Goal: Use online tool/utility: Utilize a website feature to perform a specific function

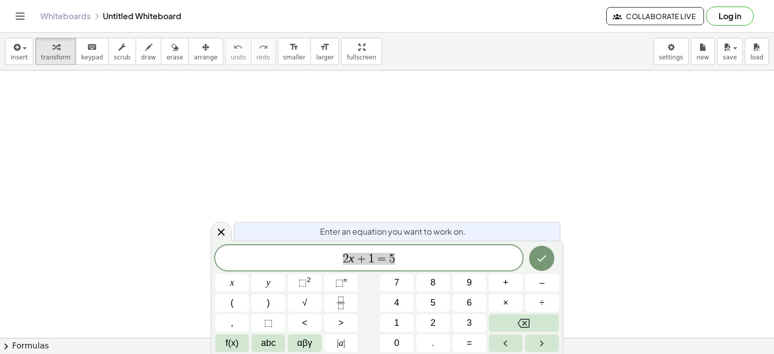
click at [441, 260] on span "2 x + 1 = 5" at bounding box center [369, 259] width 308 height 14
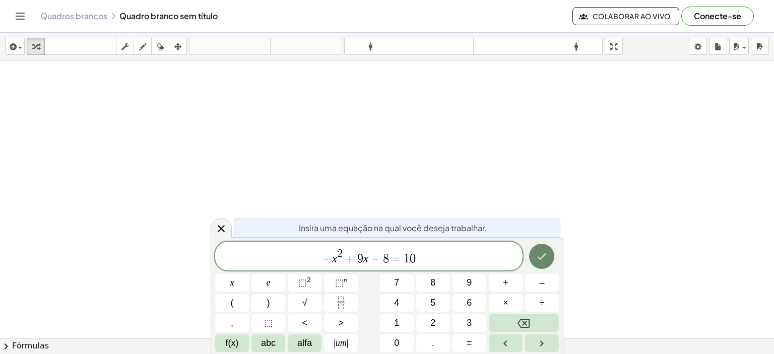
click at [543, 256] on icon "Feito" at bounding box center [542, 257] width 12 height 12
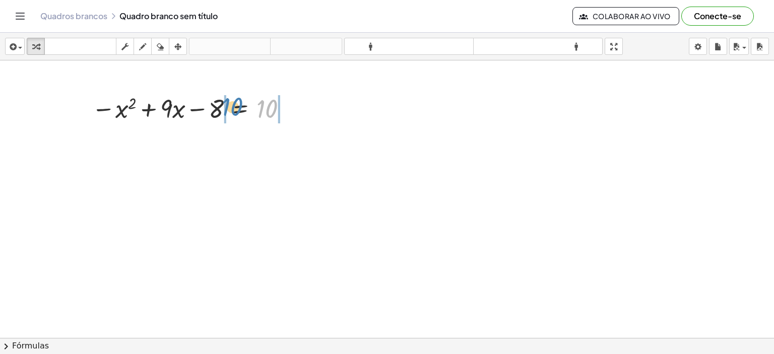
drag, startPoint x: 258, startPoint y: 112, endPoint x: 223, endPoint y: 110, distance: 34.8
click at [223, 110] on div at bounding box center [192, 108] width 210 height 34
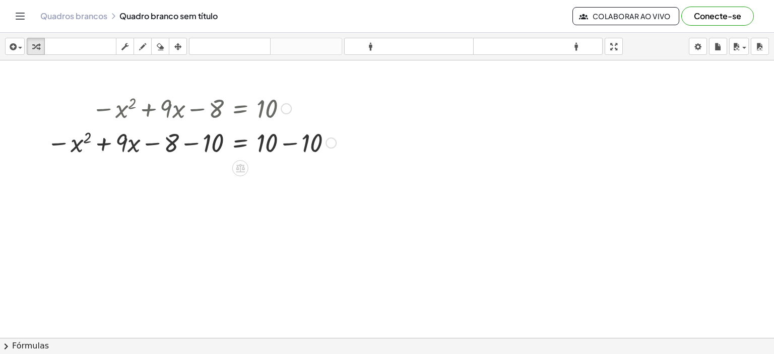
click at [286, 141] on div at bounding box center [191, 142] width 299 height 34
drag, startPoint x: 273, startPoint y: 175, endPoint x: 276, endPoint y: 139, distance: 36.4
click at [240, 145] on div "− x 2 + · 9 · x − 8 = − 10 0" at bounding box center [240, 145] width 0 height 0
click at [101, 143] on div at bounding box center [169, 142] width 255 height 34
click at [149, 141] on div at bounding box center [169, 142] width 255 height 34
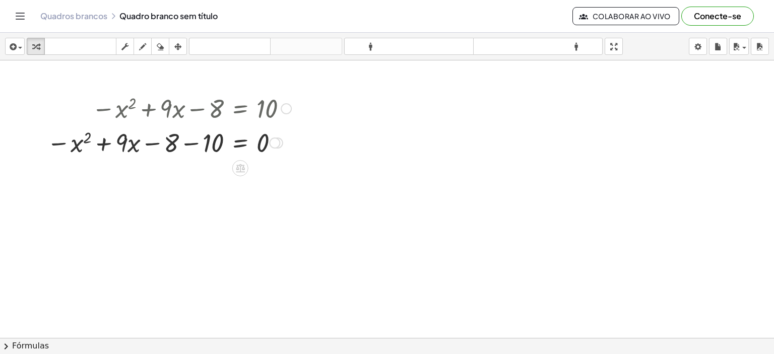
click at [187, 143] on div at bounding box center [169, 142] width 255 height 34
click at [8, 347] on span "chevron_right" at bounding box center [6, 347] width 12 height 12
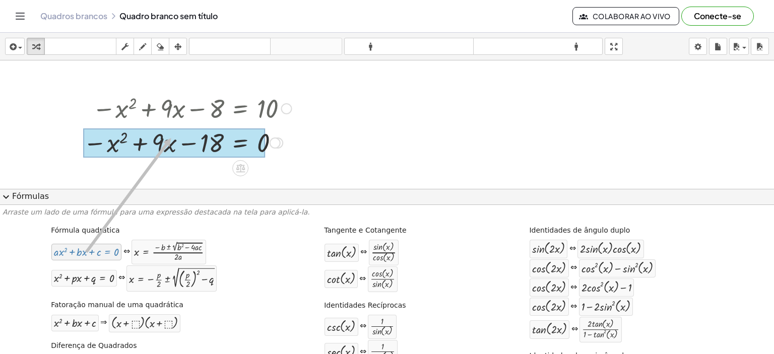
drag, startPoint x: 78, startPoint y: 258, endPoint x: 169, endPoint y: 138, distance: 150.3
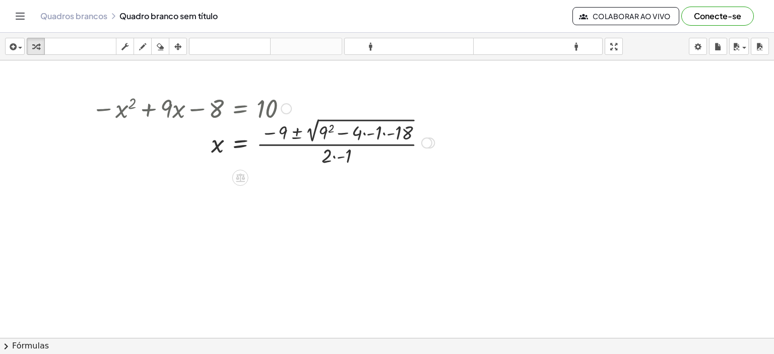
click at [329, 130] on div at bounding box center [263, 141] width 353 height 53
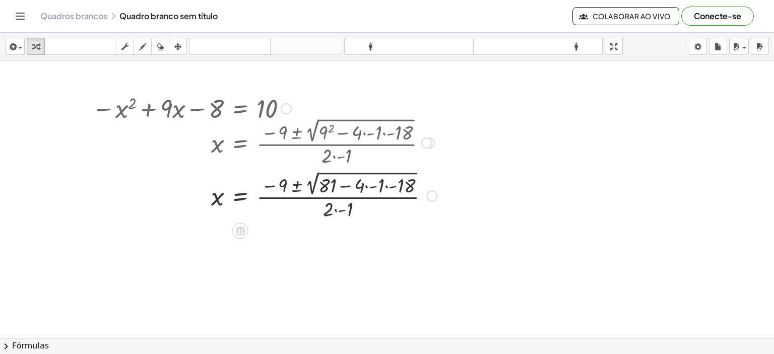
click at [366, 186] on div at bounding box center [264, 195] width 355 height 53
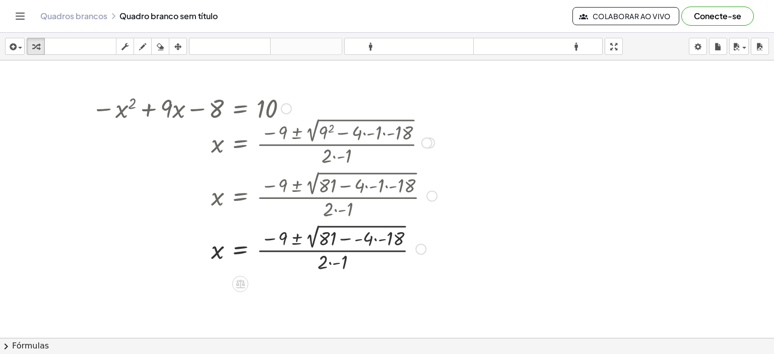
click at [374, 238] on div at bounding box center [264, 248] width 355 height 53
click at [313, 262] on div at bounding box center [264, 248] width 355 height 53
click at [347, 239] on div at bounding box center [264, 248] width 355 height 53
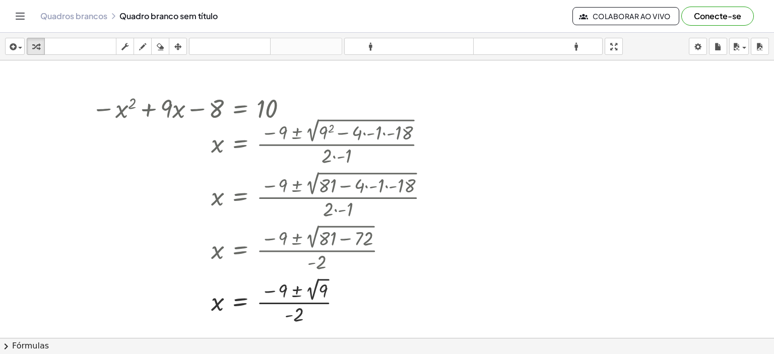
scroll to position [50, 0]
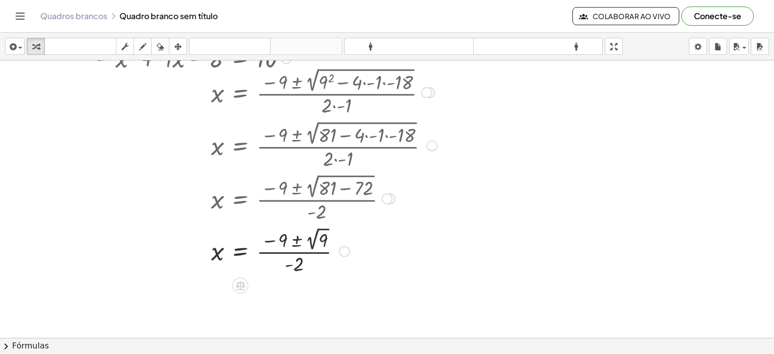
click at [296, 240] on div at bounding box center [264, 250] width 355 height 52
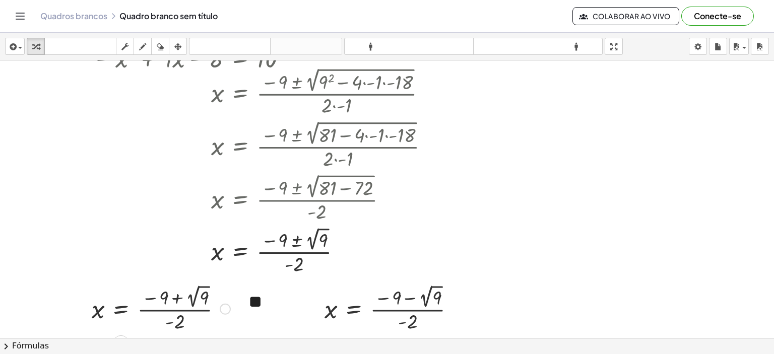
click at [193, 300] on div at bounding box center [161, 308] width 149 height 52
click at [426, 302] on div at bounding box center [394, 308] width 149 height 52
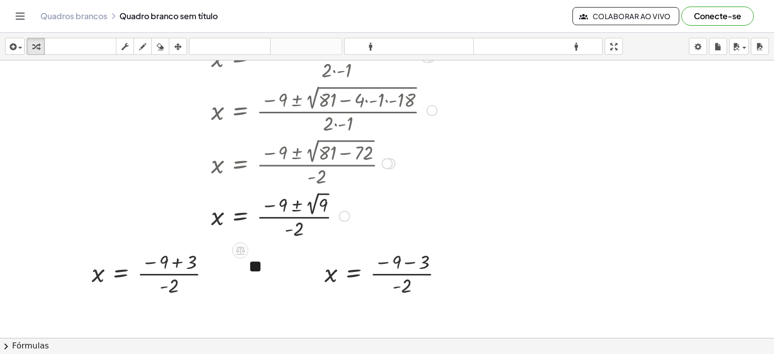
scroll to position [101, 0]
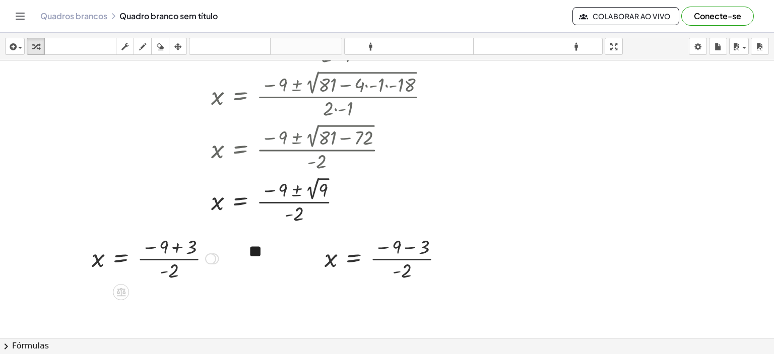
click at [177, 247] on div at bounding box center [155, 258] width 137 height 50
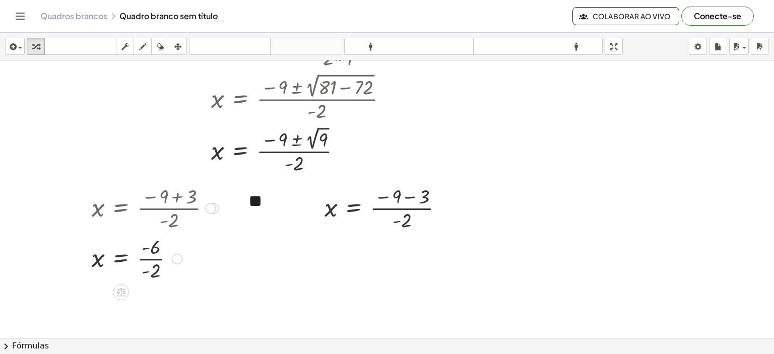
click at [149, 258] on div at bounding box center [155, 258] width 137 height 50
click at [409, 195] on div at bounding box center [388, 208] width 137 height 50
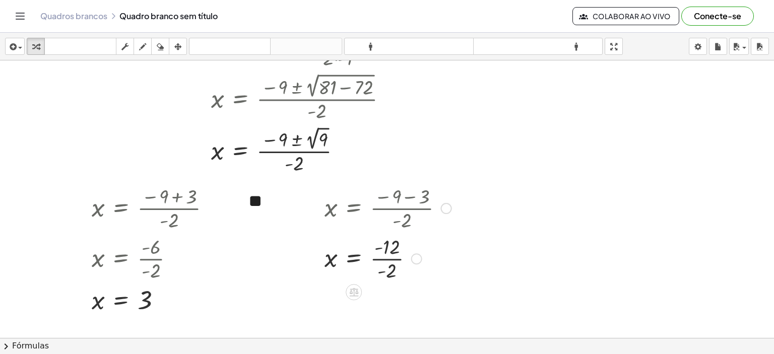
click at [381, 259] on div at bounding box center [388, 258] width 137 height 50
click at [177, 49] on icon "button" at bounding box center [177, 47] width 7 height 12
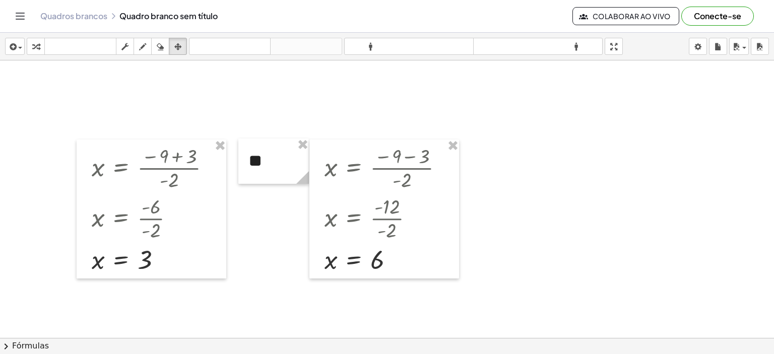
scroll to position [252, 0]
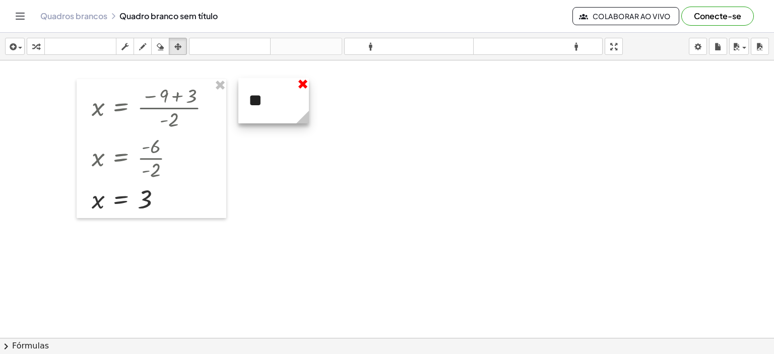
click at [305, 84] on div at bounding box center [387, 109] width 774 height 602
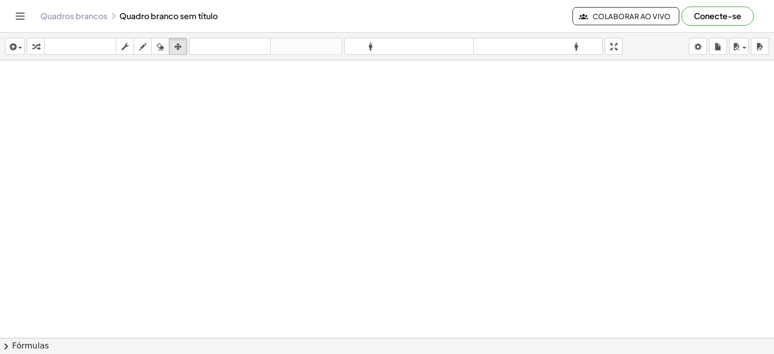
scroll to position [0, 0]
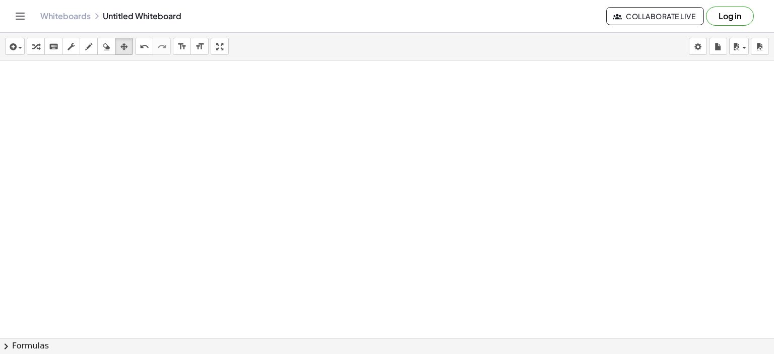
click at [332, 191] on div at bounding box center [387, 338] width 774 height 556
click at [33, 44] on icon "button" at bounding box center [35, 47] width 7 height 12
click at [276, 170] on div at bounding box center [387, 338] width 774 height 556
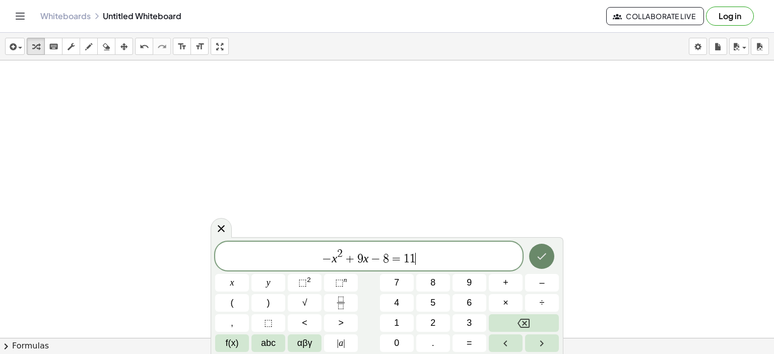
click at [540, 256] on icon "Done" at bounding box center [542, 257] width 12 height 12
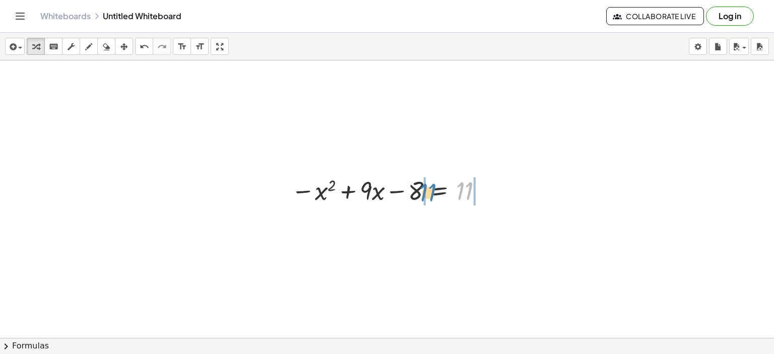
drag, startPoint x: 458, startPoint y: 195, endPoint x: 421, endPoint y: 197, distance: 36.8
click at [421, 197] on div at bounding box center [389, 190] width 206 height 34
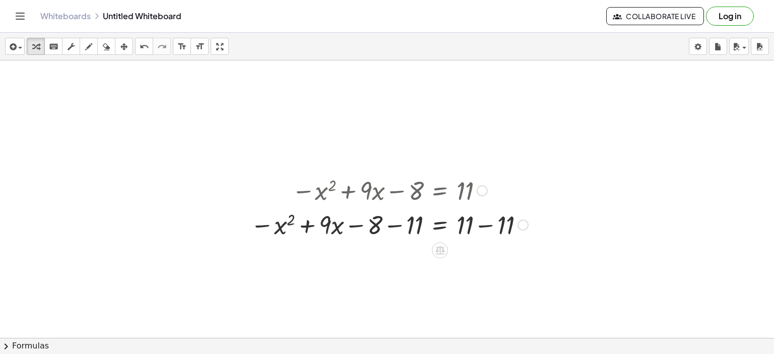
click at [484, 223] on div at bounding box center [390, 224] width 288 height 34
drag, startPoint x: 479, startPoint y: 260, endPoint x: 471, endPoint y: 224, distance: 36.7
click at [440, 226] on div "− x 2 + · 9 · x − 8 = − 11 0" at bounding box center [440, 226] width 0 height 0
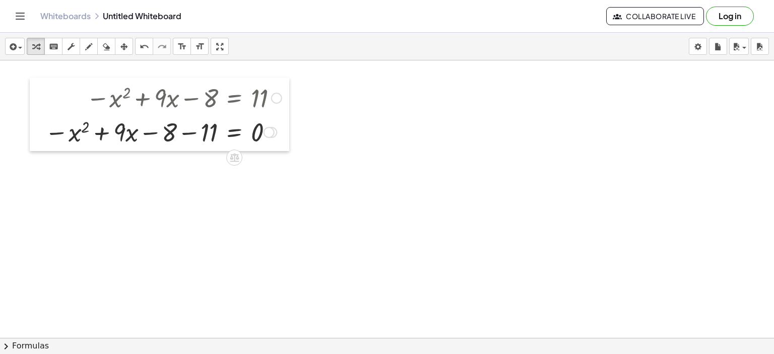
drag, startPoint x: 236, startPoint y: 173, endPoint x: 30, endPoint y: 80, distance: 225.6
click at [30, 80] on div at bounding box center [37, 115] width 15 height 74
click at [184, 131] on div at bounding box center [163, 131] width 247 height 34
click at [4, 346] on span "chevron_right" at bounding box center [6, 347] width 12 height 12
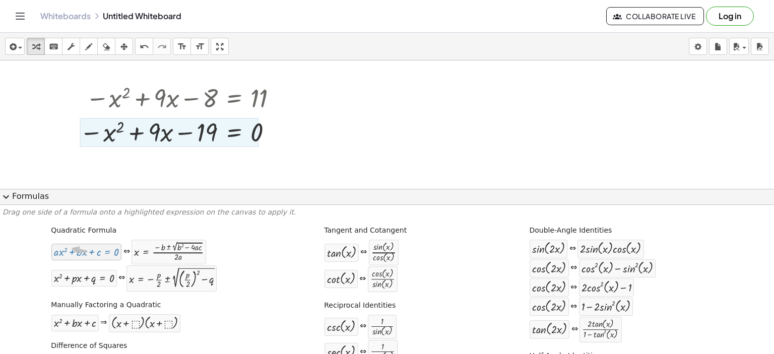
drag, startPoint x: 68, startPoint y: 251, endPoint x: 79, endPoint y: 229, distance: 24.1
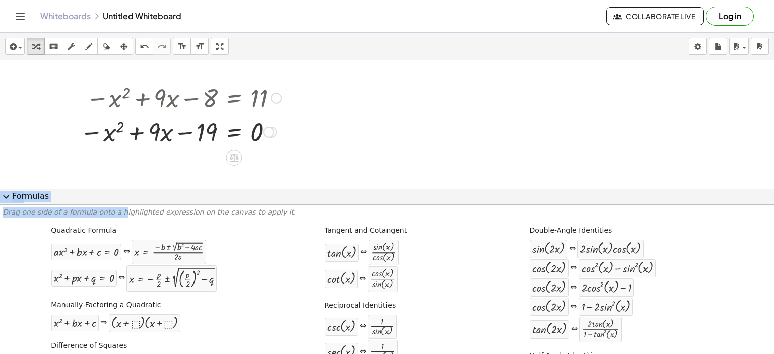
drag, startPoint x: 99, startPoint y: 196, endPoint x: 130, endPoint y: 141, distance: 63.2
click at [130, 141] on div "insert select one: Math Expression Function Text Youtube Video Graphing Geometr…" at bounding box center [387, 194] width 774 height 322
click at [81, 254] on div at bounding box center [86, 253] width 65 height 12
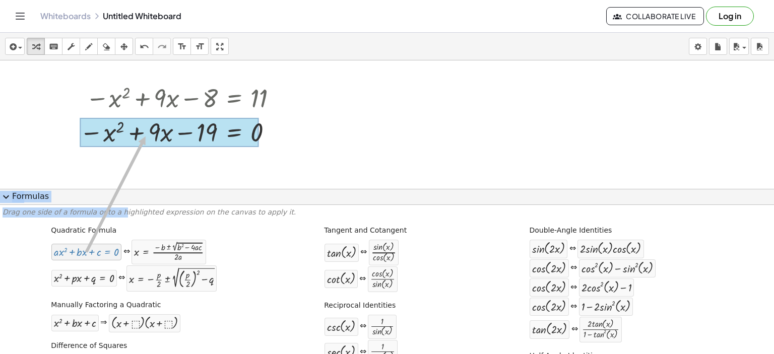
drag, startPoint x: 70, startPoint y: 254, endPoint x: 144, endPoint y: 137, distance: 138.6
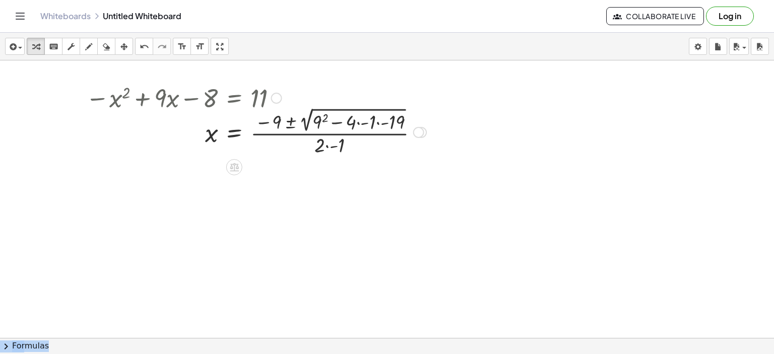
click at [357, 121] on div at bounding box center [256, 131] width 351 height 53
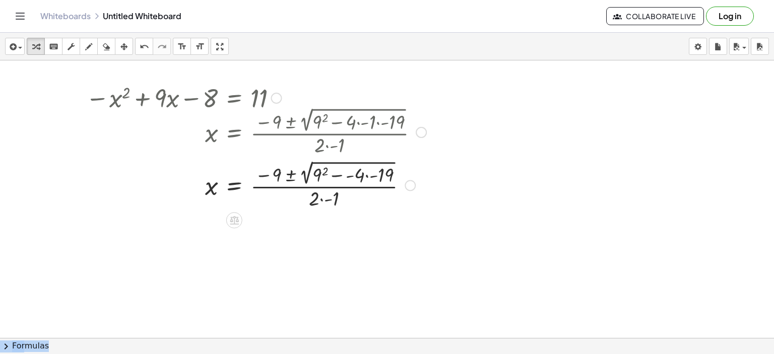
click at [367, 174] on div at bounding box center [256, 184] width 351 height 53
click at [307, 199] on div at bounding box center [256, 184] width 351 height 53
click at [323, 169] on div at bounding box center [256, 184] width 351 height 53
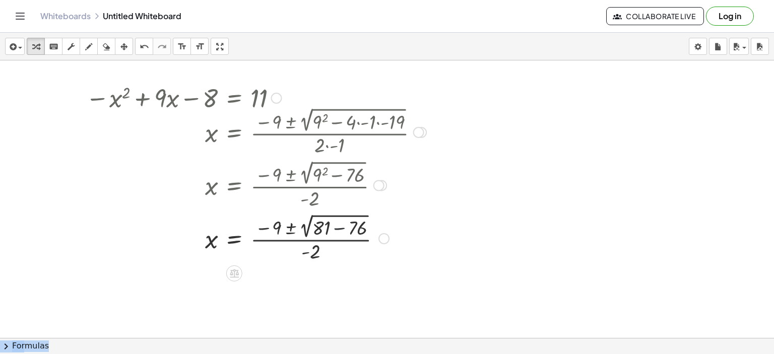
click at [338, 226] on div at bounding box center [256, 237] width 351 height 53
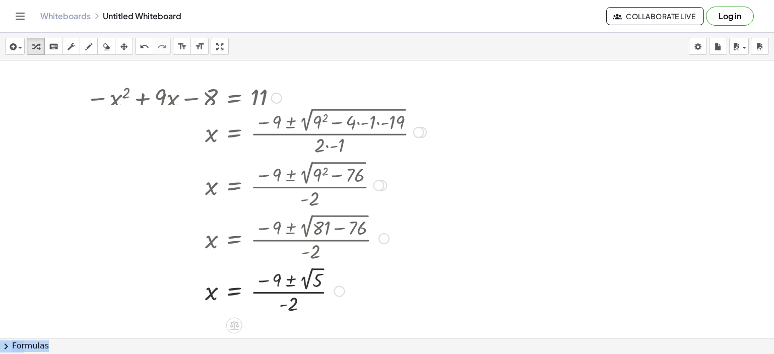
click at [278, 98] on div at bounding box center [276, 98] width 11 height 11
click at [306, 84] on span "Go back to this line" at bounding box center [328, 83] width 60 height 8
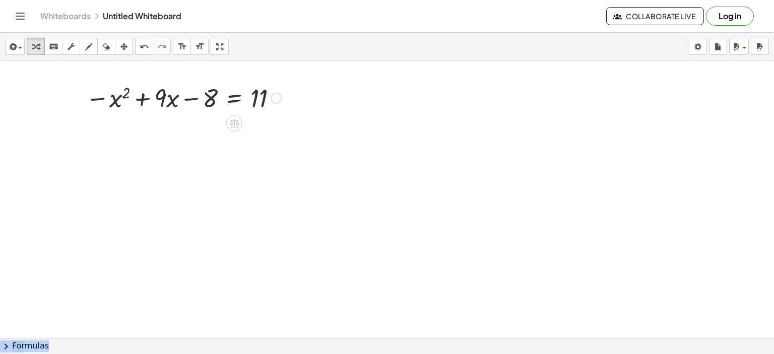
click at [275, 97] on div "Go back to this line Copy line as LaTeX Copy derivation as LaTeX" at bounding box center [276, 98] width 11 height 11
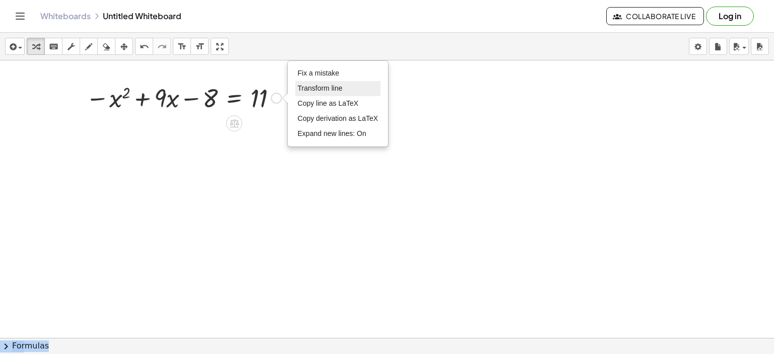
click at [317, 86] on span "Transform line" at bounding box center [320, 88] width 45 height 8
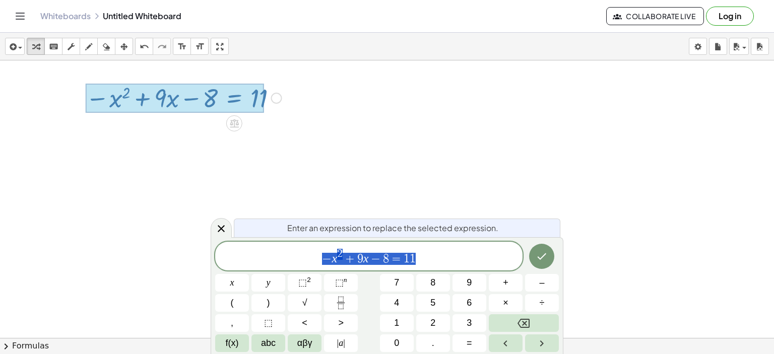
click at [428, 265] on span "− x 2 + 9 x − 8 = 1 1" at bounding box center [369, 257] width 308 height 18
click at [339, 302] on icon "Fraction" at bounding box center [340, 299] width 5 height 5
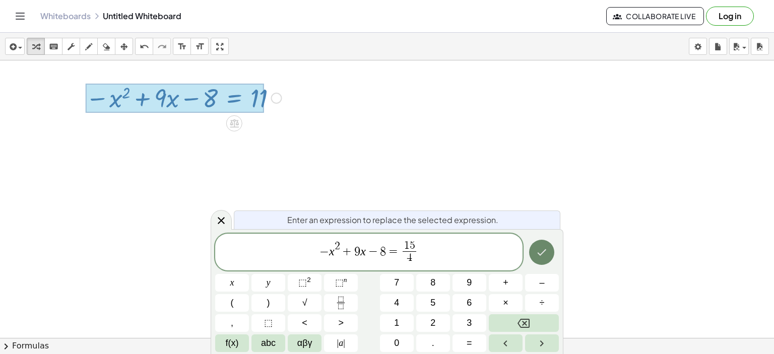
click at [542, 252] on icon "Done" at bounding box center [542, 253] width 12 height 12
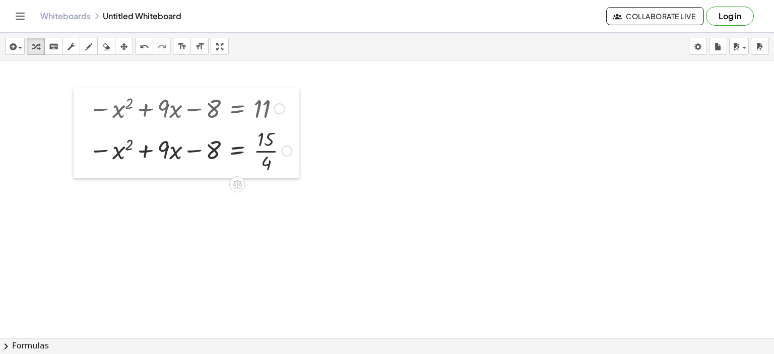
drag, startPoint x: 82, startPoint y: 136, endPoint x: 86, endPoint y: 148, distance: 12.6
click at [85, 147] on div at bounding box center [81, 133] width 15 height 90
click at [279, 111] on div at bounding box center [279, 109] width 11 height 11
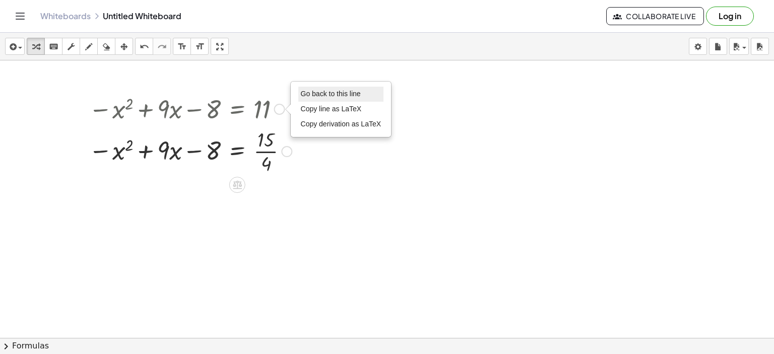
click at [309, 92] on span "Go back to this line" at bounding box center [331, 94] width 60 height 8
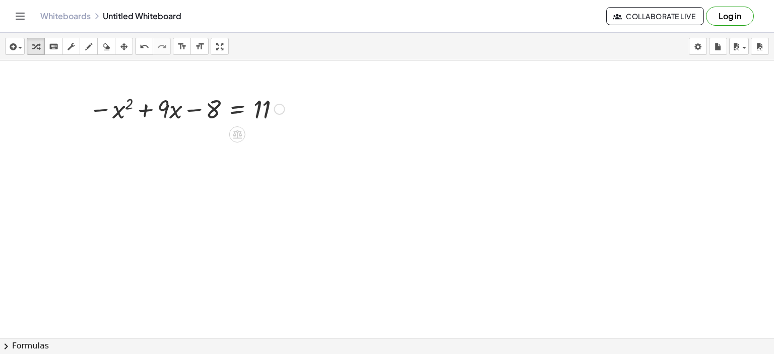
click at [278, 110] on div "Go back to this line Copy line as LaTeX Copy derivation as LaTeX" at bounding box center [279, 109] width 11 height 11
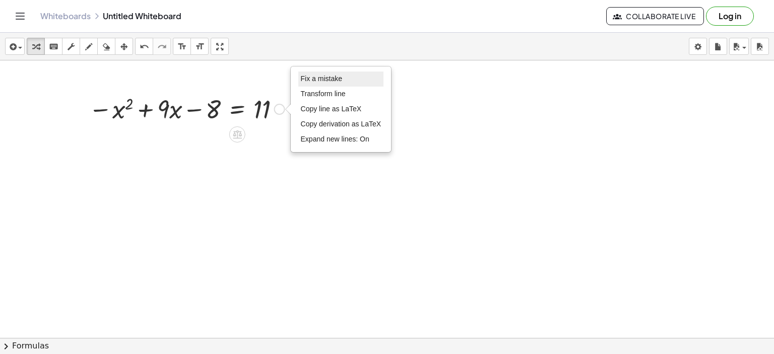
click at [327, 78] on span "Fix a mistake" at bounding box center [321, 79] width 41 height 8
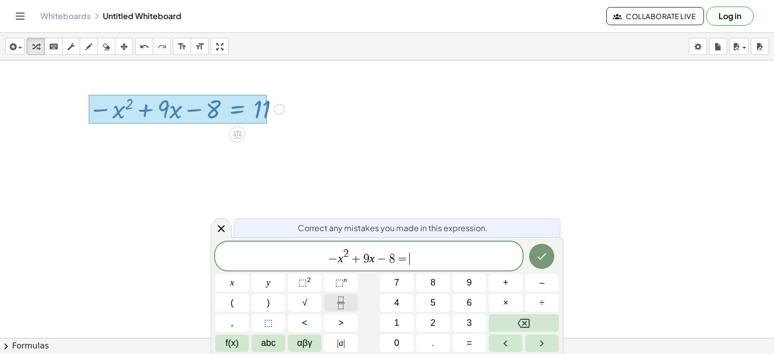
click at [346, 300] on icon "Fraction" at bounding box center [341, 303] width 13 height 13
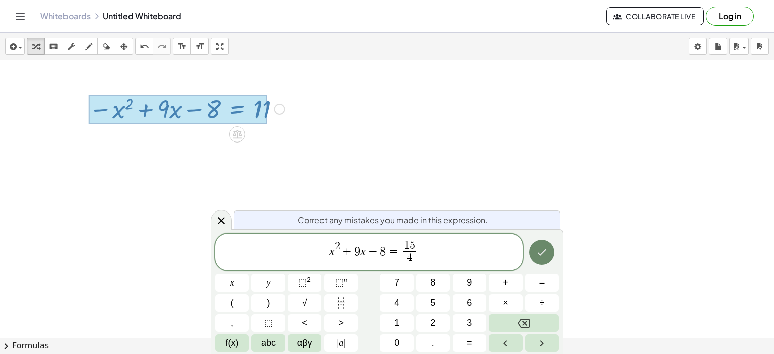
click at [543, 257] on icon "Done" at bounding box center [542, 253] width 12 height 12
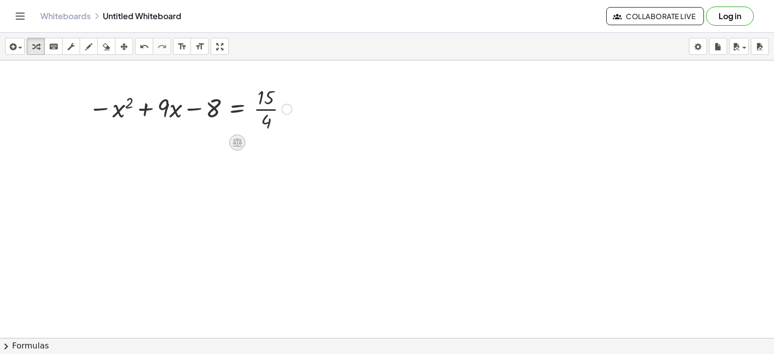
click at [236, 142] on icon at bounding box center [237, 142] width 11 height 11
click at [236, 144] on span "×" at bounding box center [237, 143] width 6 height 15
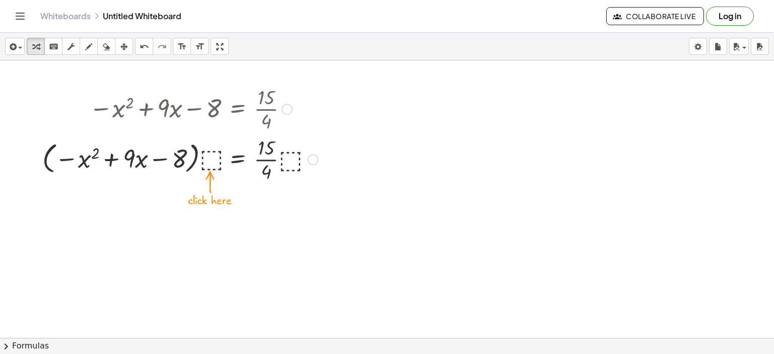
click at [210, 159] on div at bounding box center [180, 159] width 286 height 50
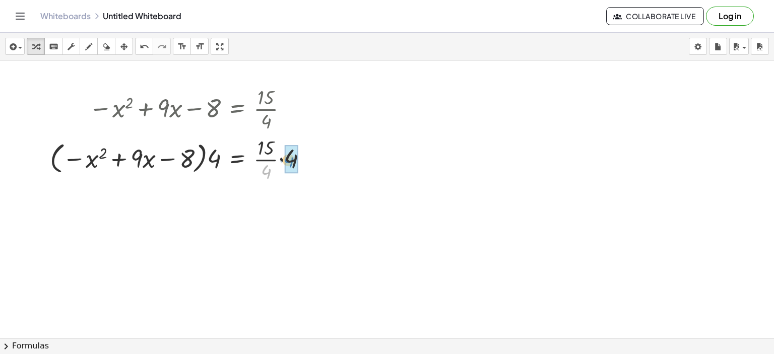
drag, startPoint x: 265, startPoint y: 170, endPoint x: 288, endPoint y: 159, distance: 25.5
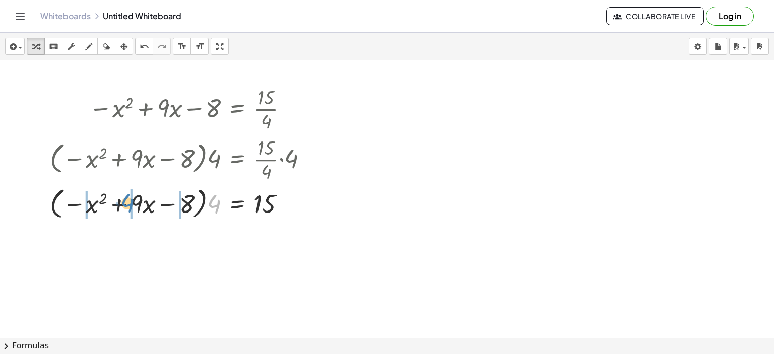
drag, startPoint x: 214, startPoint y: 205, endPoint x: 121, endPoint y: 204, distance: 93.3
click at [121, 204] on div at bounding box center [183, 203] width 276 height 38
click at [121, 204] on div at bounding box center [175, 203] width 291 height 34
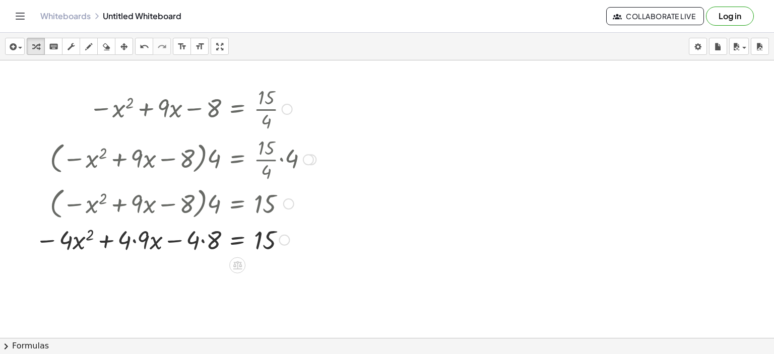
click at [135, 240] on div at bounding box center [175, 239] width 291 height 34
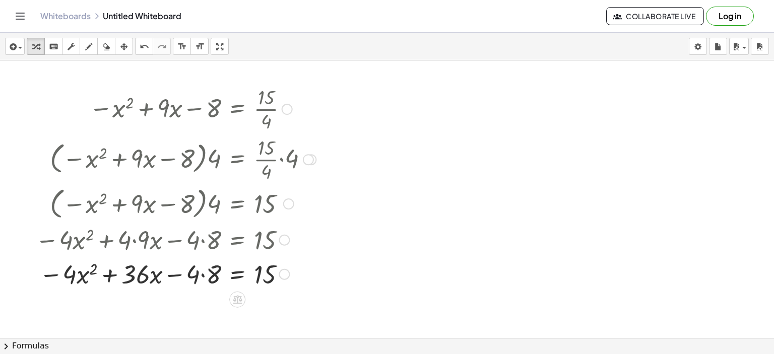
click at [203, 275] on div at bounding box center [175, 274] width 291 height 34
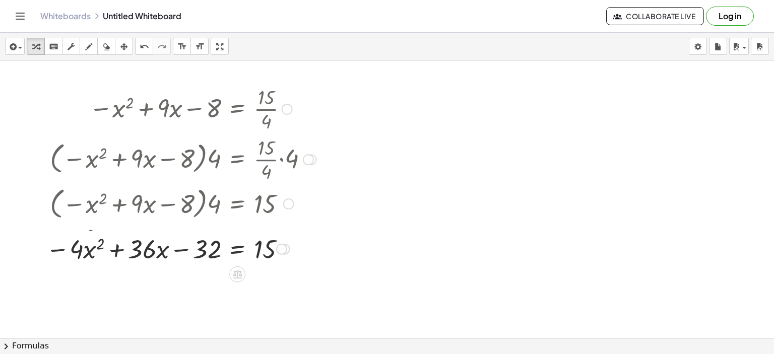
drag, startPoint x: 280, startPoint y: 275, endPoint x: 278, endPoint y: 248, distance: 27.8
click at [278, 248] on div at bounding box center [281, 249] width 11 height 11
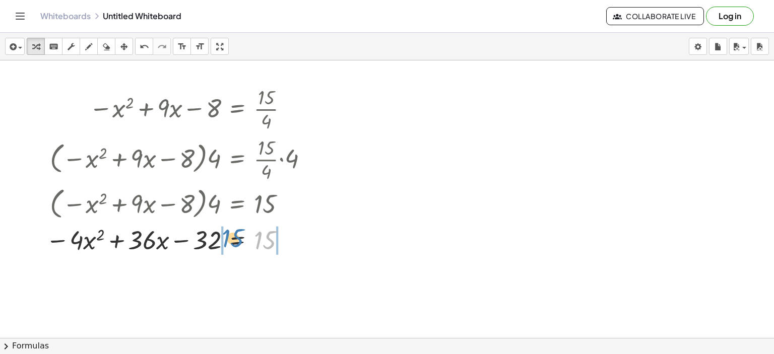
drag, startPoint x: 257, startPoint y: 244, endPoint x: 224, endPoint y: 241, distance: 32.3
click at [224, 241] on div at bounding box center [181, 239] width 280 height 34
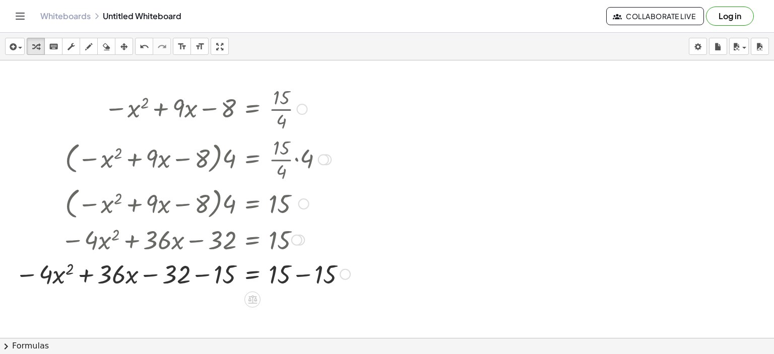
click at [302, 275] on div at bounding box center [182, 274] width 345 height 34
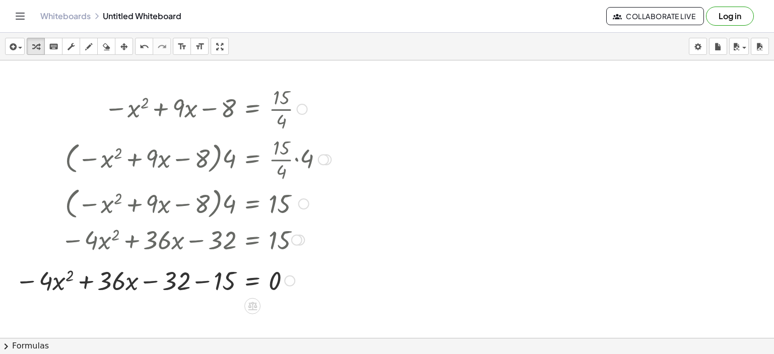
drag, startPoint x: 287, startPoint y: 307, endPoint x: 288, endPoint y: 274, distance: 32.3
click at [253, 281] on div "− x 2 + · x − = · 4 · · 36 32 − 15 0 Fix a mistake Transform line Copy line as …" at bounding box center [253, 281] width 0 height 0
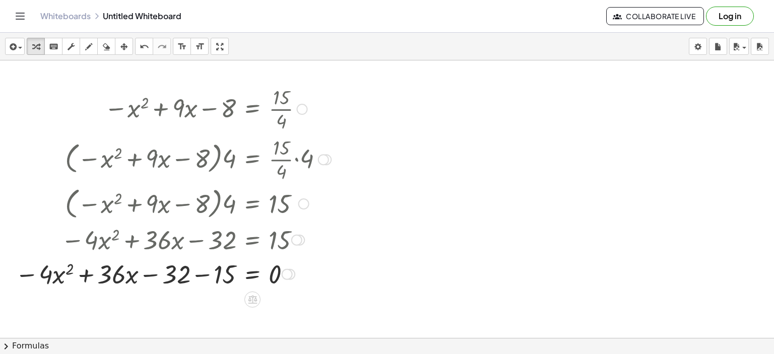
click at [202, 276] on div at bounding box center [173, 274] width 326 height 34
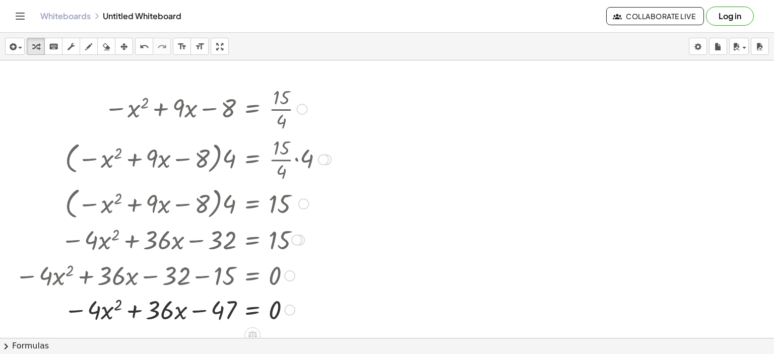
drag, startPoint x: 287, startPoint y: 275, endPoint x: 282, endPoint y: 316, distance: 40.6
click at [253, 311] on div "− x 2 + · x − = · 4 · · 36 0 47 Fix a mistake Transform line Copy line as LaTeX…" at bounding box center [253, 311] width 0 height 0
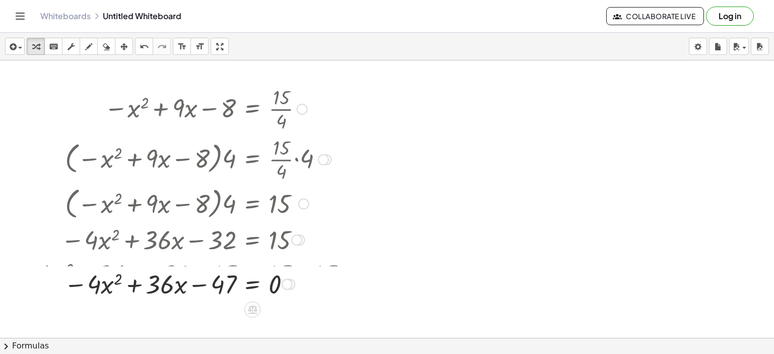
drag, startPoint x: 294, startPoint y: 305, endPoint x: 294, endPoint y: 276, distance: 28.7
click at [253, 285] on div "− x 2 + · x − = · 4 · · 36 0 47 Fix a mistake Transform line Copy line as LaTeX…" at bounding box center [253, 285] width 0 height 0
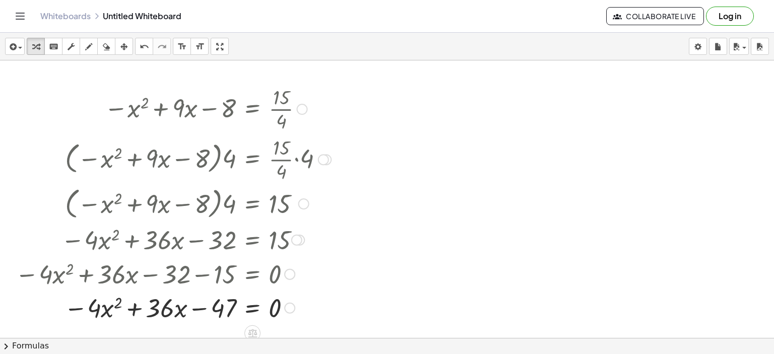
drag, startPoint x: 287, startPoint y: 276, endPoint x: 281, endPoint y: 314, distance: 38.3
click at [253, 309] on div "− x 2 + · x − = · 4 · · 36 0 47 Fix a mistake Transform line Copy line as LaTeX…" at bounding box center [253, 309] width 0 height 0
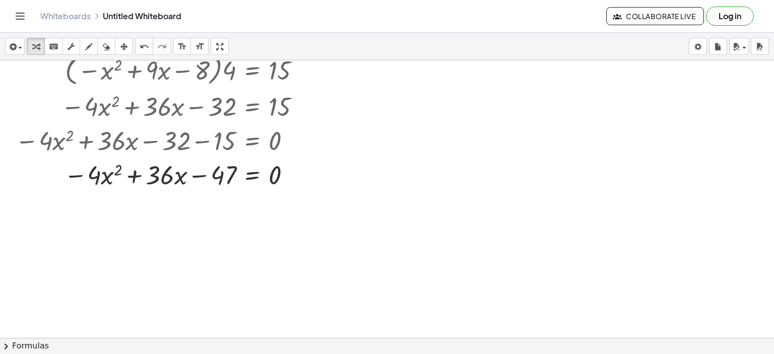
scroll to position [151, 0]
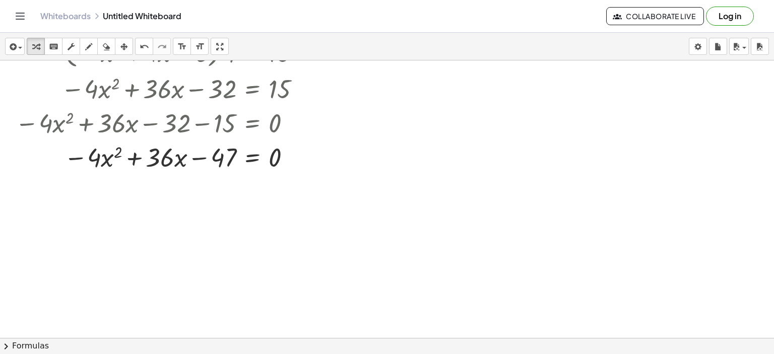
click at [10, 345] on span "chevron_right" at bounding box center [6, 347] width 12 height 12
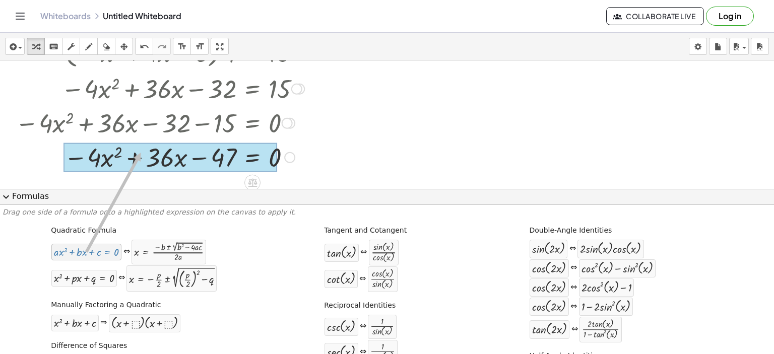
drag, startPoint x: 79, startPoint y: 257, endPoint x: 139, endPoint y: 153, distance: 120.6
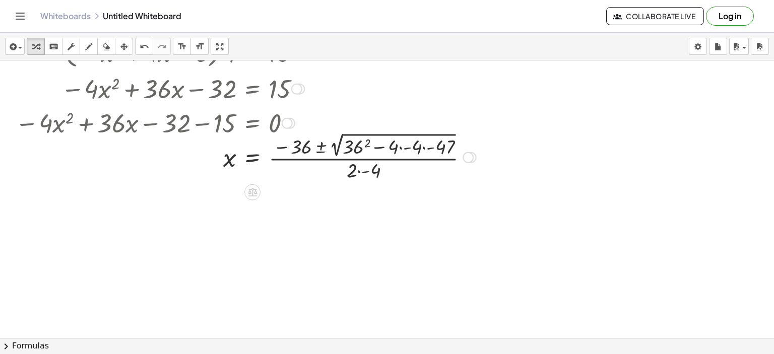
click at [365, 143] on div at bounding box center [245, 156] width 471 height 53
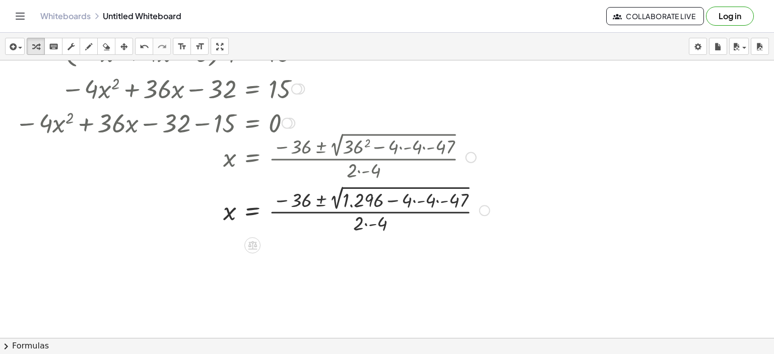
click at [414, 200] on div at bounding box center [252, 209] width 485 height 53
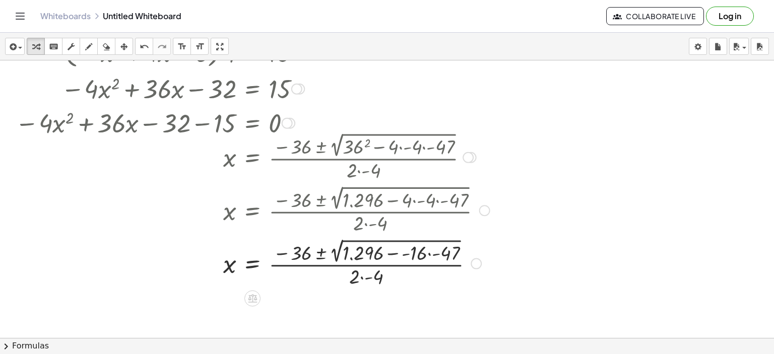
click at [429, 254] on div at bounding box center [252, 262] width 485 height 53
click at [209, 154] on div at bounding box center [252, 156] width 485 height 53
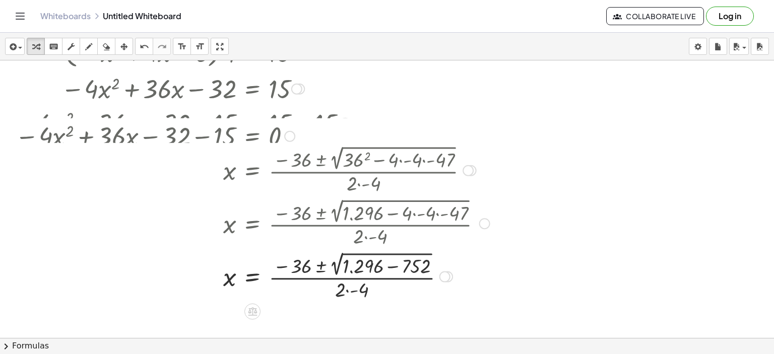
drag, startPoint x: 286, startPoint y: 121, endPoint x: 286, endPoint y: 138, distance: 16.6
click at [253, 137] on div "− · 4 · x 2 + · 36 · x − 32 − 15 = 0" at bounding box center [253, 137] width 0 height 0
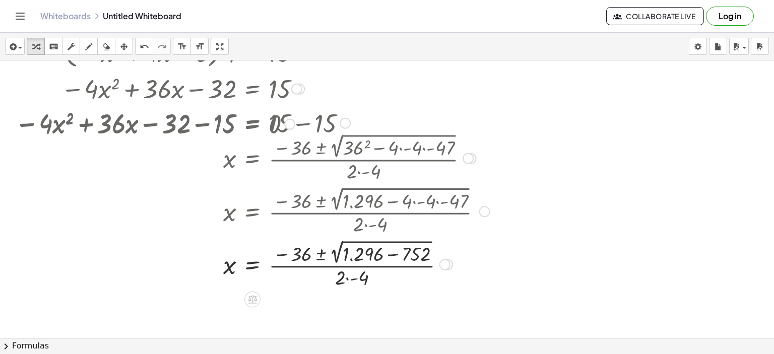
drag, startPoint x: 286, startPoint y: 138, endPoint x: 286, endPoint y: 132, distance: 6.0
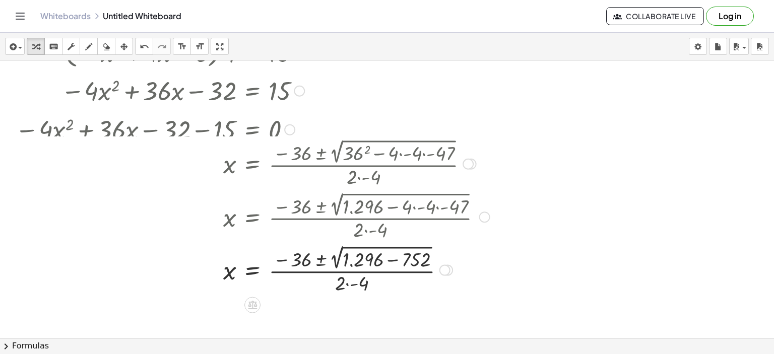
drag, startPoint x: 287, startPoint y: 126, endPoint x: 284, endPoint y: 137, distance: 11.5
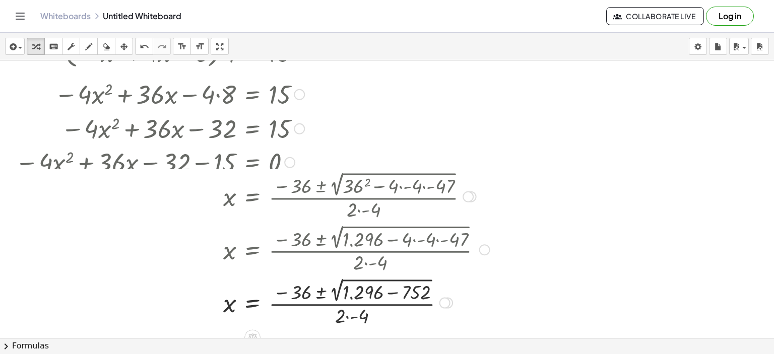
drag, startPoint x: 285, startPoint y: 159, endPoint x: 286, endPoint y: 168, distance: 9.1
click at [253, 163] on div "− · 4 · x 2 + · 36 · x − 32 − 15 = 0" at bounding box center [253, 163] width 0 height 0
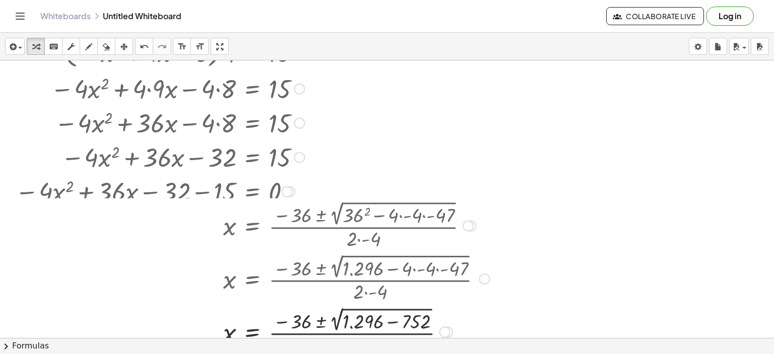
click at [283, 196] on div at bounding box center [287, 192] width 11 height 11
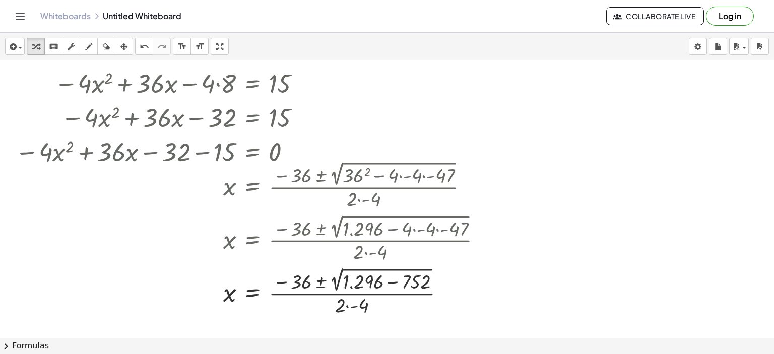
scroll to position [252, 0]
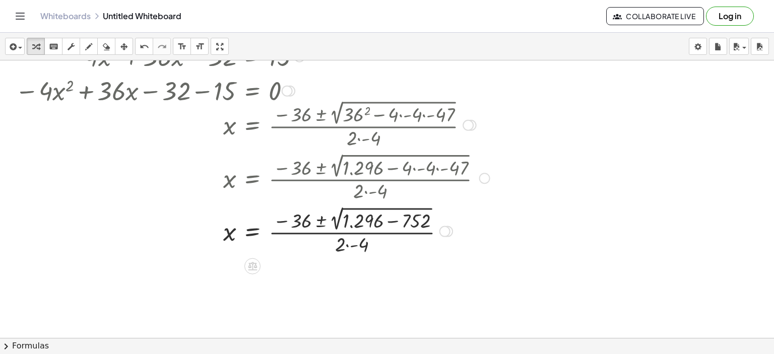
drag, startPoint x: 220, startPoint y: 138, endPoint x: 220, endPoint y: 171, distance: 32.8
drag, startPoint x: 220, startPoint y: 171, endPoint x: 246, endPoint y: 160, distance: 27.5
click at [220, 171] on div at bounding box center [252, 177] width 485 height 53
drag, startPoint x: 404, startPoint y: 135, endPoint x: 468, endPoint y: 148, distance: 65.4
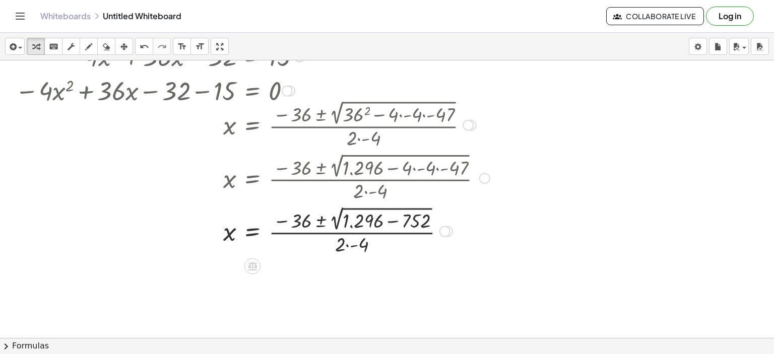
click at [468, 148] on div at bounding box center [252, 124] width 485 height 53
drag, startPoint x: 508, startPoint y: 125, endPoint x: 540, endPoint y: 123, distance: 32.4
click at [558, 126] on div at bounding box center [387, 86] width 774 height 556
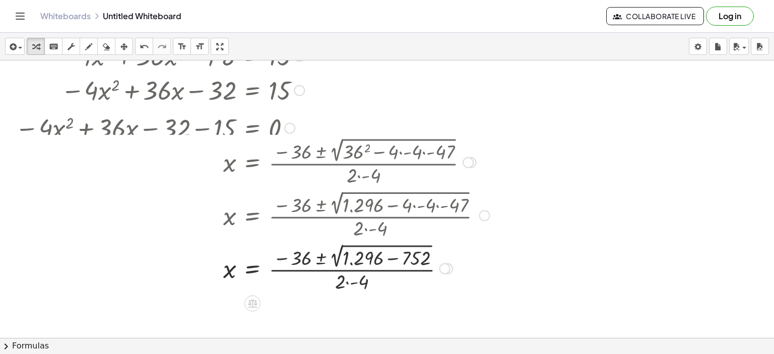
drag, startPoint x: 289, startPoint y: 92, endPoint x: 285, endPoint y: 133, distance: 41.0
click at [253, 129] on div "− · 4 · x 2 + · 36 · x − 32 − 15 = 0" at bounding box center [253, 129] width 0 height 0
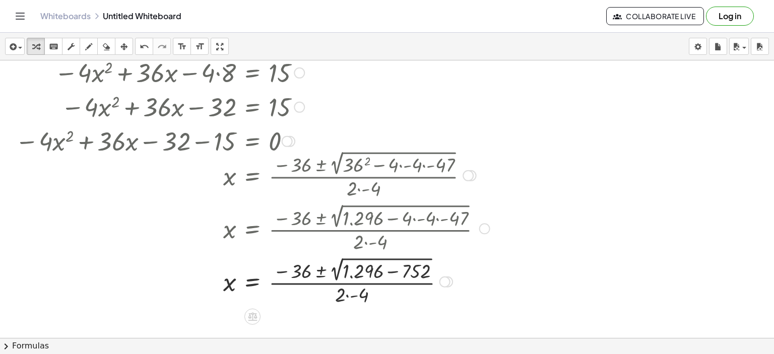
click at [347, 294] on div at bounding box center [252, 281] width 485 height 53
click at [393, 270] on div at bounding box center [252, 281] width 485 height 53
click at [338, 268] on div at bounding box center [252, 281] width 485 height 52
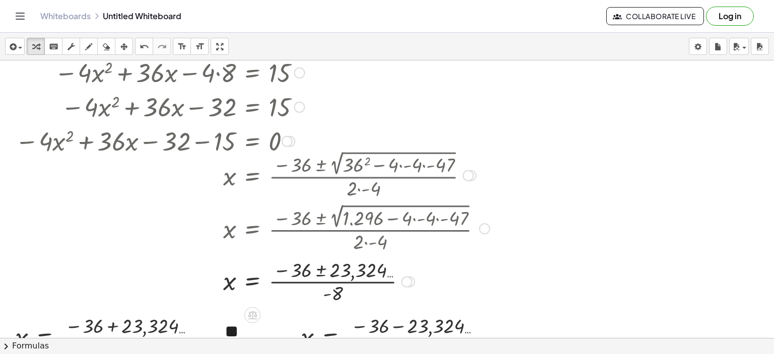
click at [405, 282] on div at bounding box center [406, 282] width 11 height 11
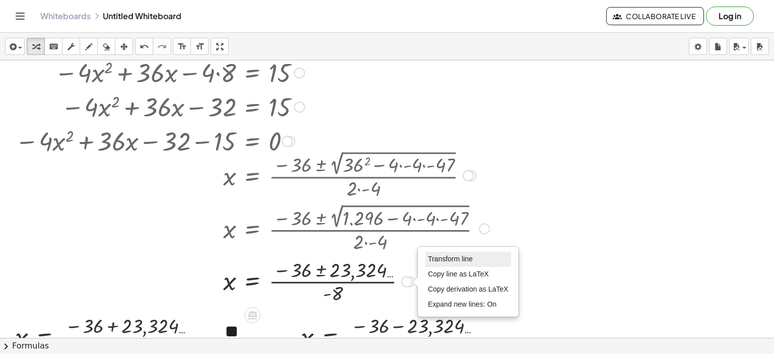
click at [440, 259] on span "Transform line" at bounding box center [450, 259] width 45 height 8
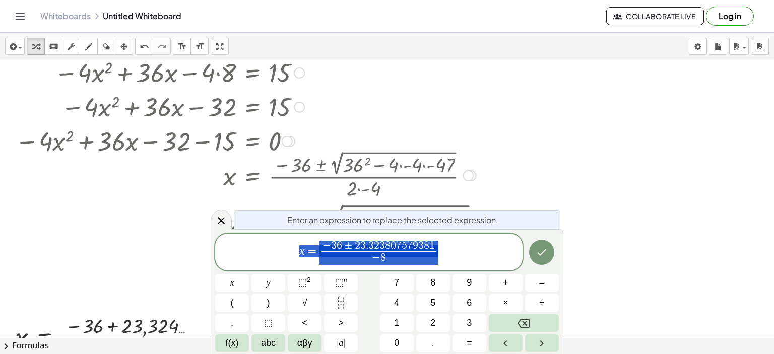
click at [70, 274] on div at bounding box center [252, 281] width 485 height 50
click at [224, 223] on icon at bounding box center [221, 221] width 12 height 12
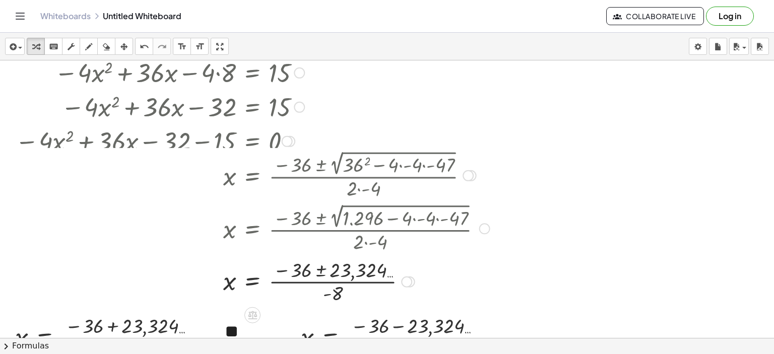
click at [408, 279] on div "Transform line Copy line as LaTeX Copy derivation as LaTeX Expand new lines: On" at bounding box center [406, 282] width 11 height 11
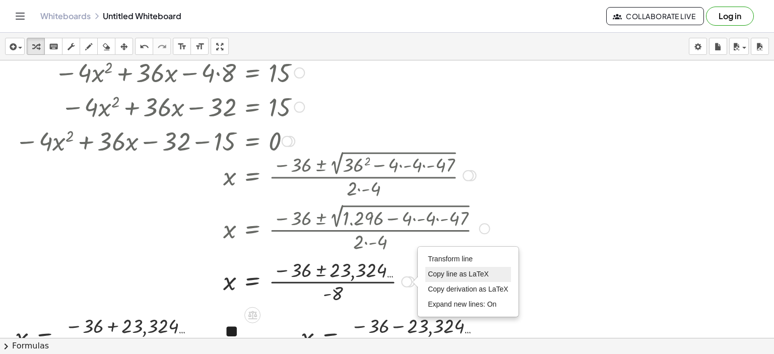
click at [439, 271] on span "Copy line as LaTeX" at bounding box center [458, 274] width 61 height 8
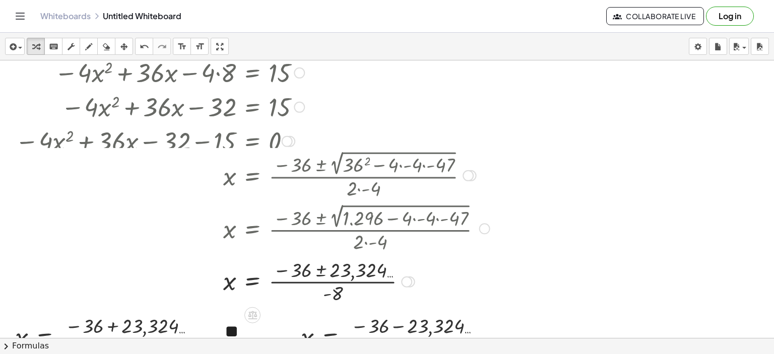
drag, startPoint x: 410, startPoint y: 282, endPoint x: 408, endPoint y: 292, distance: 10.3
click at [409, 283] on div "Copied done" at bounding box center [406, 282] width 11 height 11
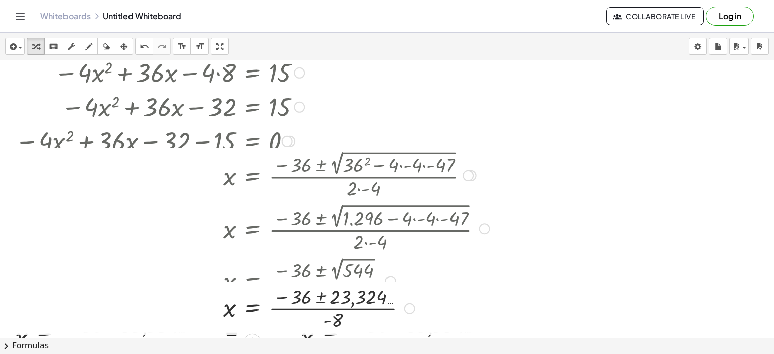
drag, startPoint x: 408, startPoint y: 292, endPoint x: 407, endPoint y: 313, distance: 20.2
click at [253, 309] on div "x = · ( − 36 ± ) · - 8 23,324 … Fix a mistake Transform line Copy line as LaTeX…" at bounding box center [253, 309] width 0 height 0
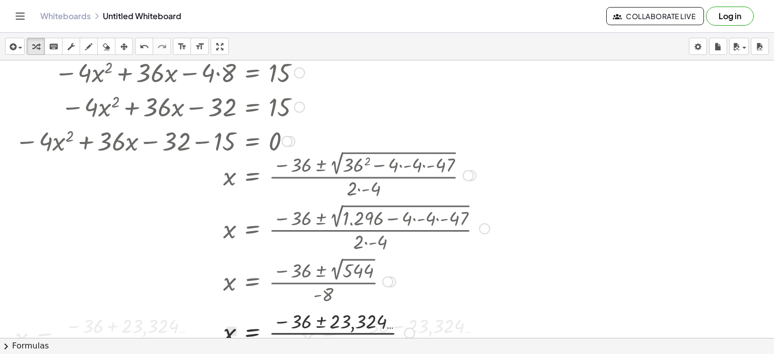
click at [388, 282] on div at bounding box center [387, 282] width 11 height 11
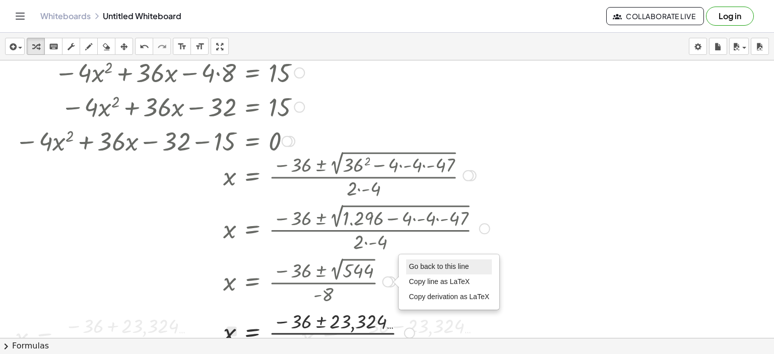
click at [420, 265] on span "Go back to this line" at bounding box center [439, 267] width 60 height 8
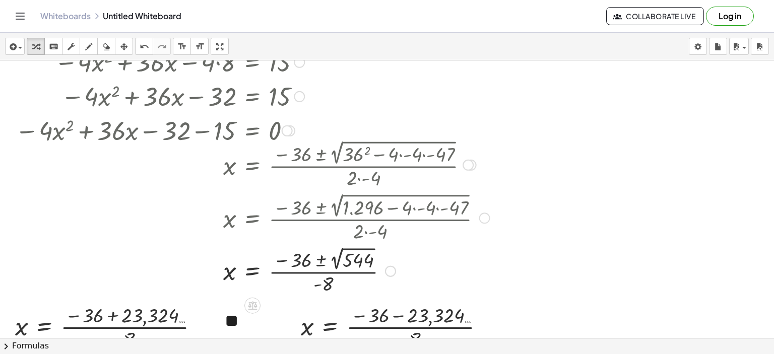
scroll to position [280, 0]
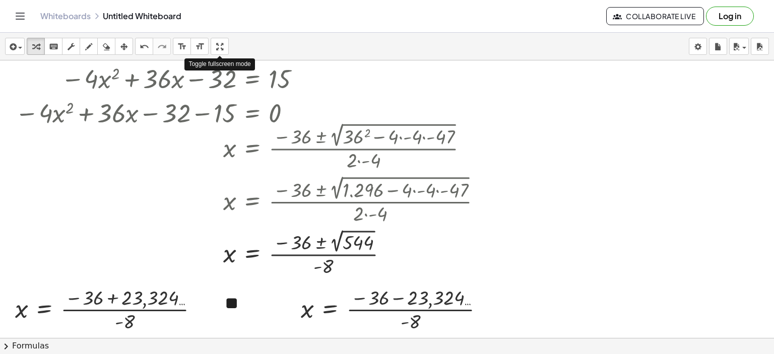
drag, startPoint x: 217, startPoint y: 48, endPoint x: 217, endPoint y: 109, distance: 61.0
click at [217, 109] on div "insert select one: Math Expression Function Text Youtube Video Graphing Geometr…" at bounding box center [387, 194] width 774 height 322
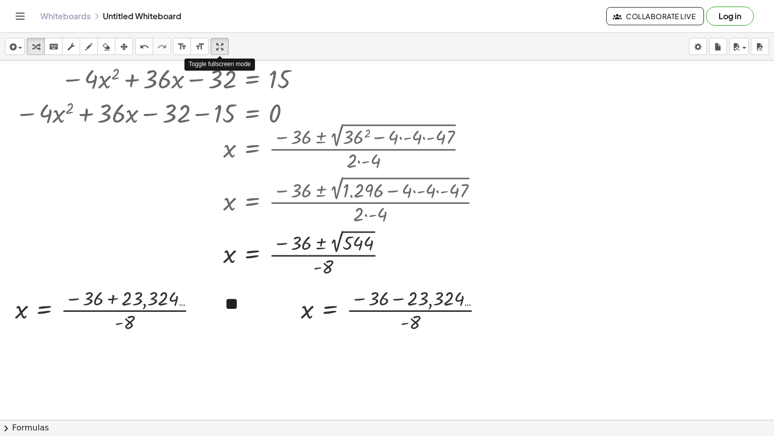
drag, startPoint x: 217, startPoint y: 14, endPoint x: 217, endPoint y: -47, distance: 61.0
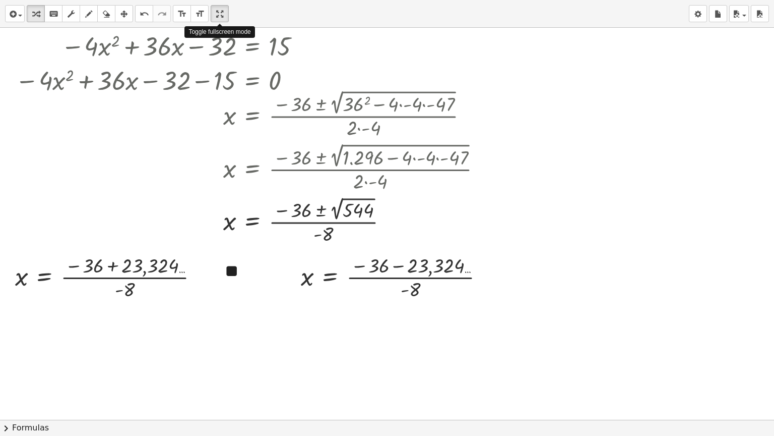
click at [217, 0] on html "Graspable Math Activities Get Started Activity Bank Assigned Work Classes White…" at bounding box center [387, 218] width 774 height 436
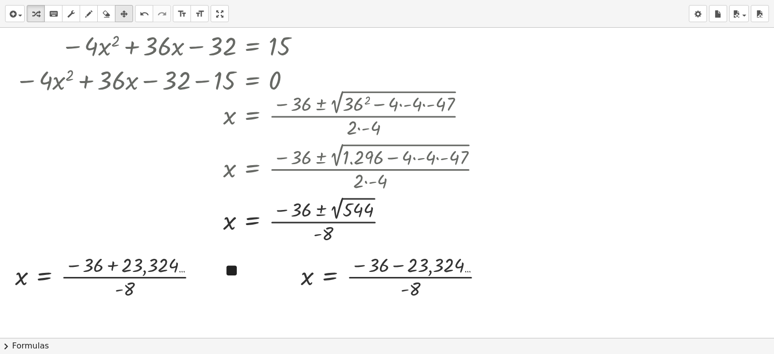
click at [122, 20] on icon "button" at bounding box center [123, 14] width 7 height 12
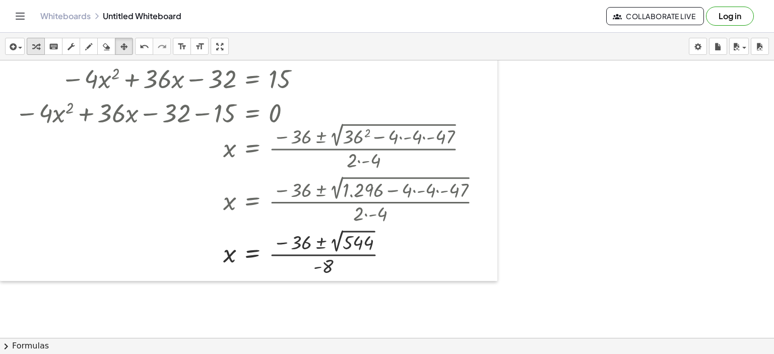
click at [34, 49] on icon "button" at bounding box center [35, 47] width 7 height 12
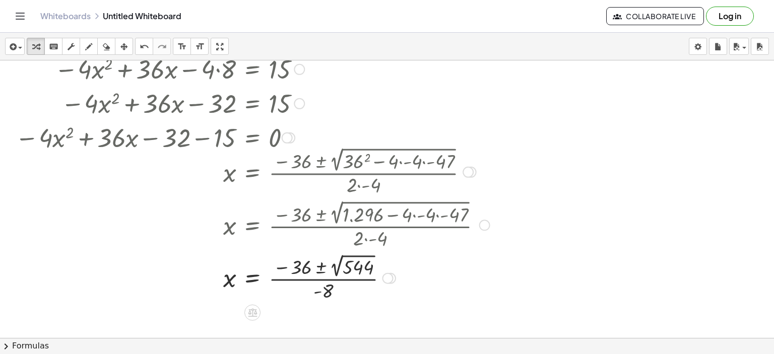
scroll to position [278, 0]
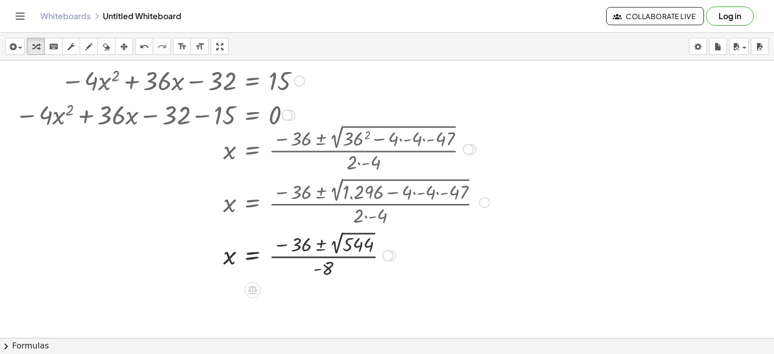
click at [340, 234] on div at bounding box center [252, 255] width 485 height 52
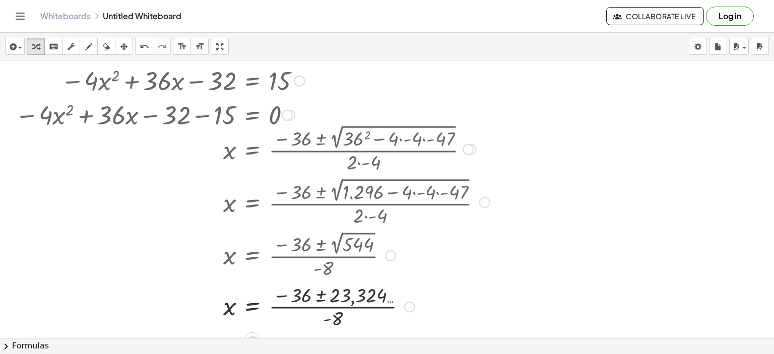
click at [253, 256] on div "x = · ( − 36 ± 2 √ 544 ) · - 8" at bounding box center [253, 256] width 0 height 0
click at [388, 254] on div "Go back to this line Copy line as LaTeX Copy derivation as LaTeX" at bounding box center [387, 256] width 11 height 11
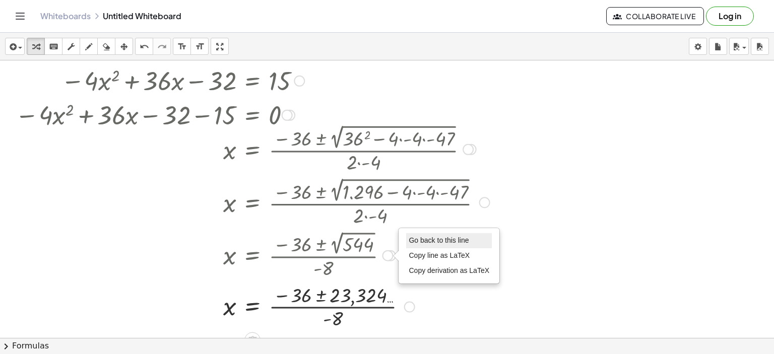
click at [415, 236] on span "Go back to this line" at bounding box center [439, 240] width 60 height 8
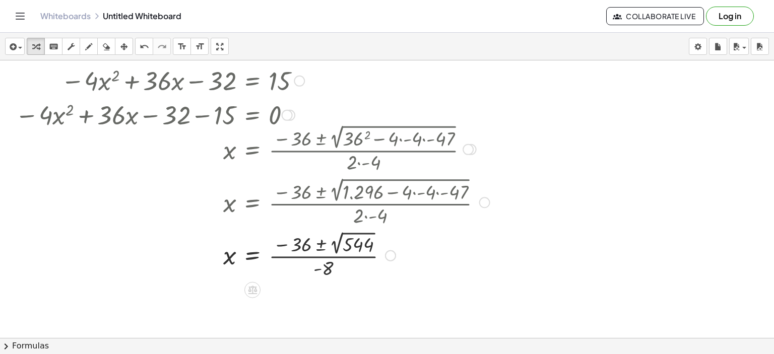
click at [340, 238] on div at bounding box center [252, 255] width 485 height 52
click at [340, 238] on div at bounding box center [252, 254] width 485 height 50
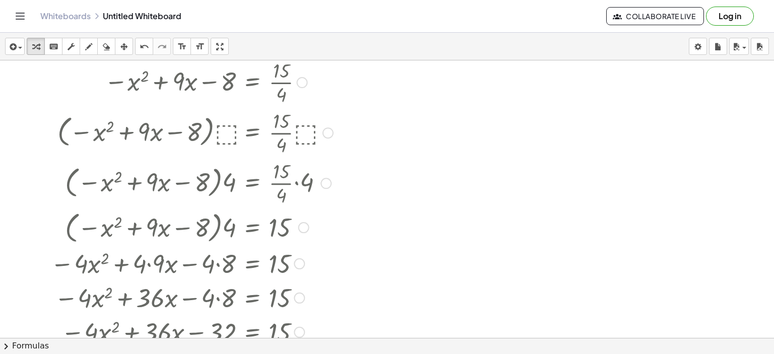
scroll to position [26, 0]
click at [127, 46] on icon "button" at bounding box center [123, 47] width 7 height 12
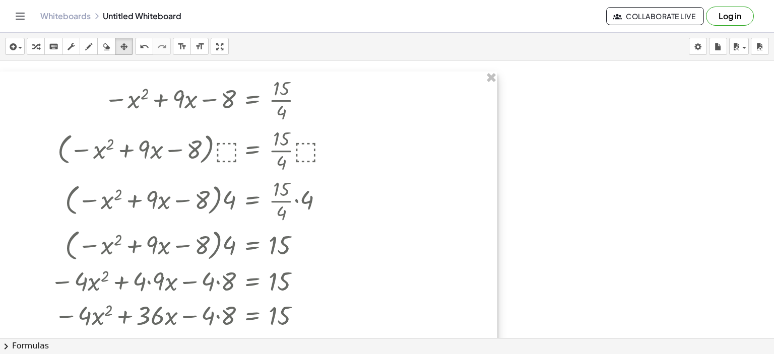
scroll to position [0, 0]
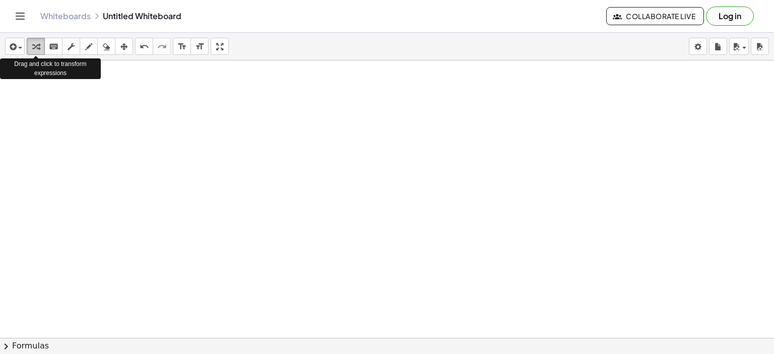
click at [38, 42] on icon "button" at bounding box center [35, 47] width 7 height 12
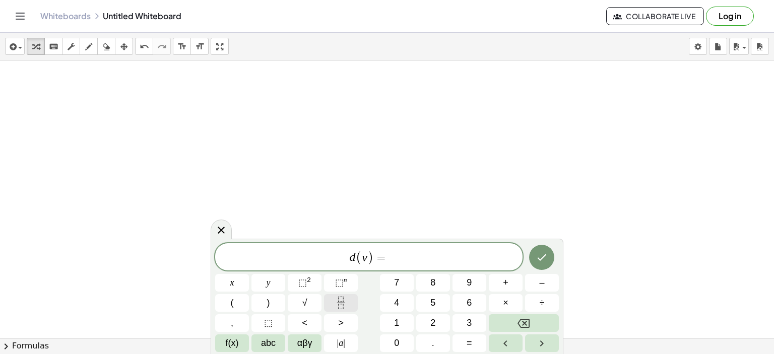
click at [340, 301] on icon "Fraction" at bounding box center [341, 303] width 13 height 13
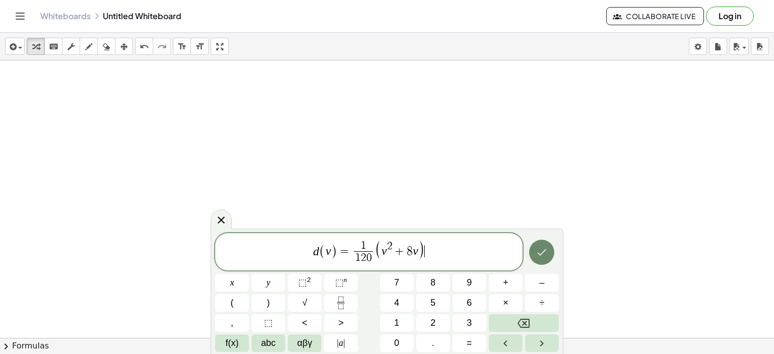
click at [536, 249] on icon "Done" at bounding box center [542, 253] width 12 height 12
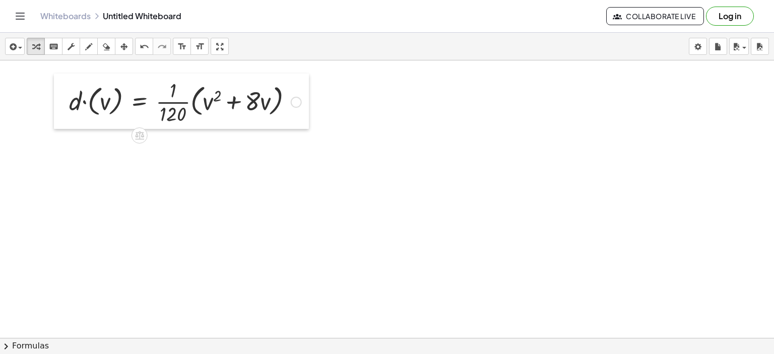
drag, startPoint x: 331, startPoint y: 183, endPoint x: 55, endPoint y: 89, distance: 291.3
click at [55, 89] on div at bounding box center [61, 101] width 15 height 55
click at [294, 101] on div at bounding box center [296, 102] width 11 height 11
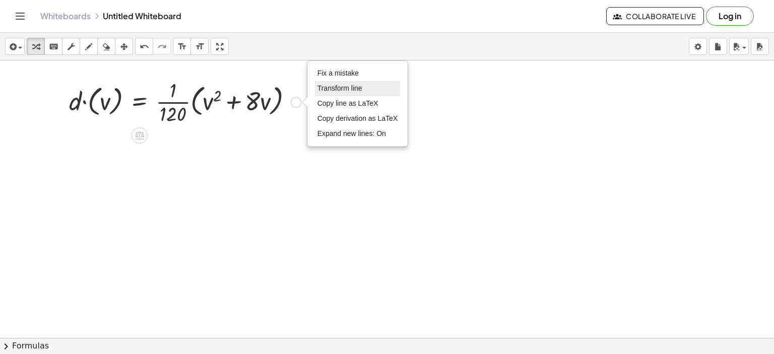
click at [337, 88] on span "Transform line" at bounding box center [340, 88] width 45 height 8
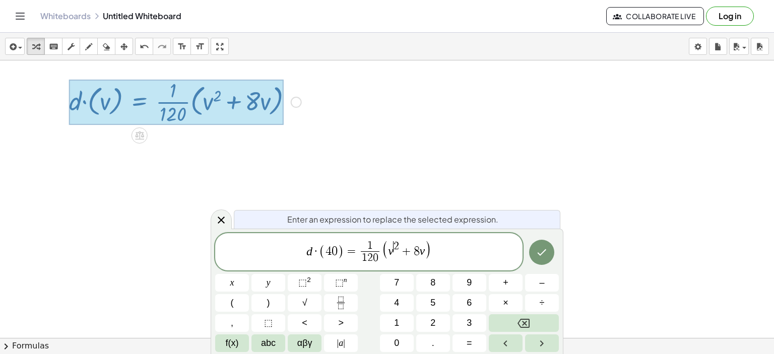
click at [394, 254] on span "v ​ 2 + 8 v" at bounding box center [406, 249] width 37 height 16
click at [428, 253] on span "( 4 0 ​ 2 + 8 v )" at bounding box center [407, 249] width 56 height 19
click at [454, 255] on span "d · ( 4 0 ) = 1 1 2 0 ​ ( 4 0 2 + 8 · 4 0 ​ )" at bounding box center [369, 252] width 308 height 27
click at [540, 258] on icon "Done" at bounding box center [542, 253] width 12 height 12
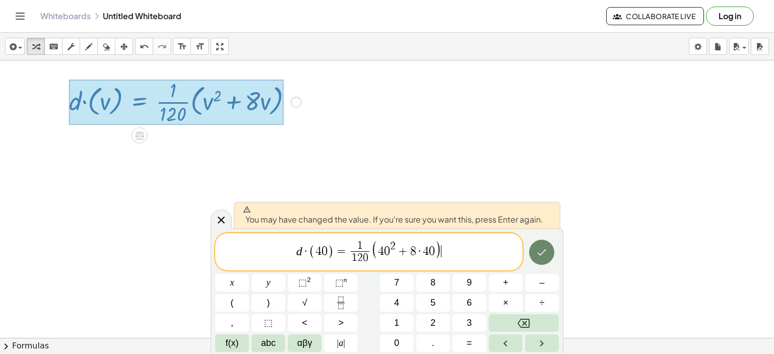
click at [540, 258] on icon "Done" at bounding box center [542, 253] width 12 height 12
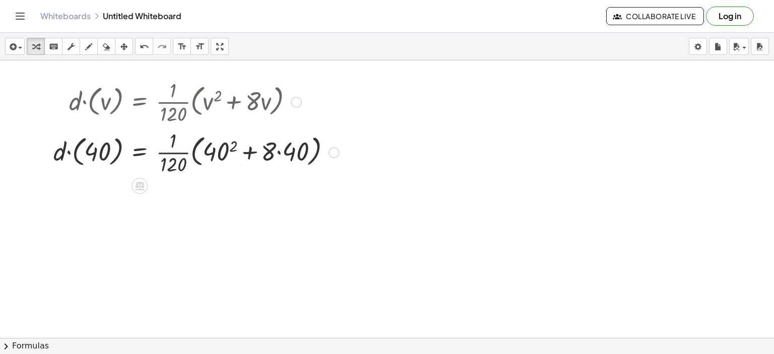
click at [231, 145] on div at bounding box center [196, 152] width 296 height 50
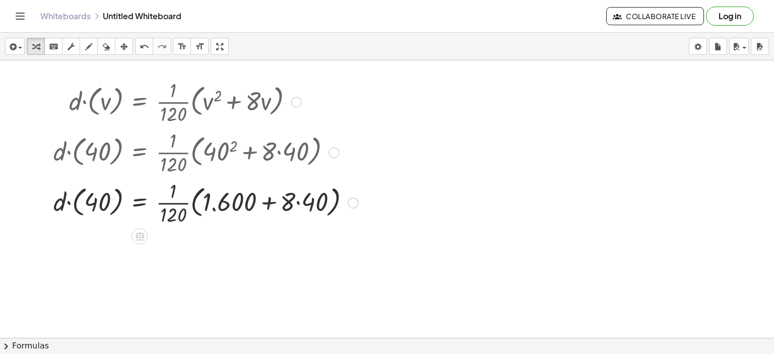
click at [298, 203] on div at bounding box center [205, 202] width 315 height 50
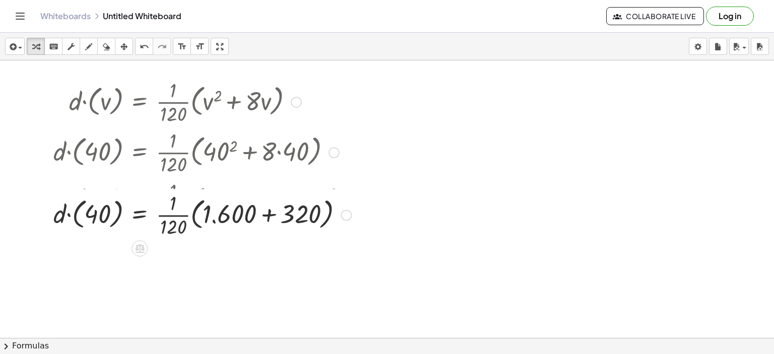
drag, startPoint x: 347, startPoint y: 250, endPoint x: 350, endPoint y: 209, distance: 41.5
click at [140, 215] on div "· d · ( 40 ) = · · 1 · 120 · ( + + ) 1.600 320 Fix a mistake Transform line Cop…" at bounding box center [140, 215] width 0 height 0
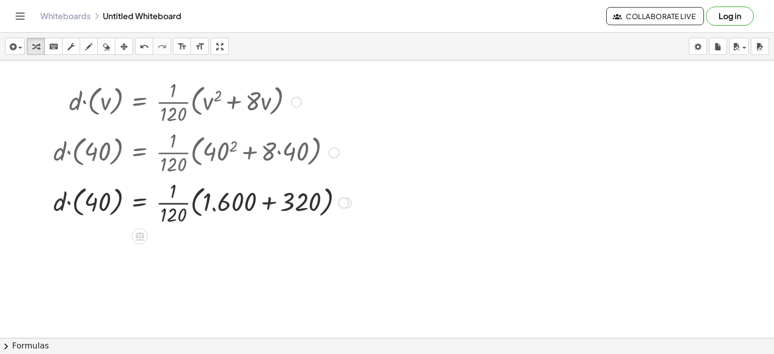
click at [268, 201] on div at bounding box center [202, 202] width 308 height 50
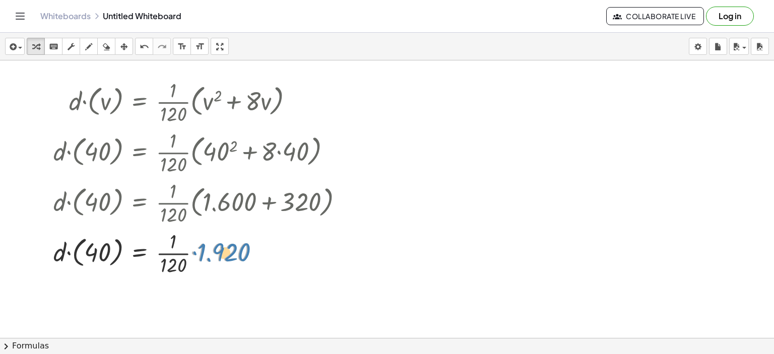
click at [200, 250] on div at bounding box center [202, 252] width 308 height 50
click at [191, 252] on div at bounding box center [202, 252] width 308 height 50
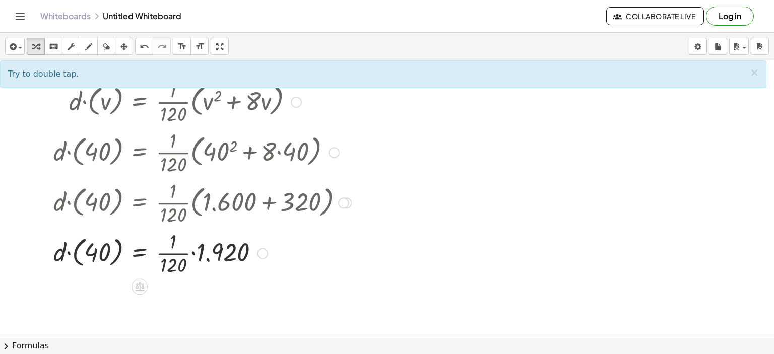
click at [193, 252] on div at bounding box center [202, 252] width 308 height 50
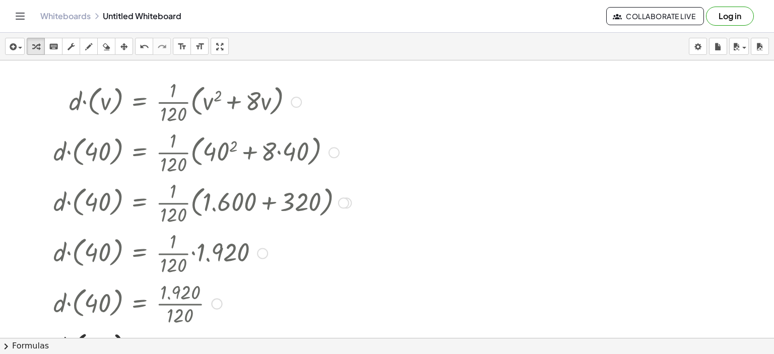
click at [216, 303] on div at bounding box center [216, 303] width 11 height 11
click at [244, 283] on li "Go back to this line" at bounding box center [276, 288] width 86 height 15
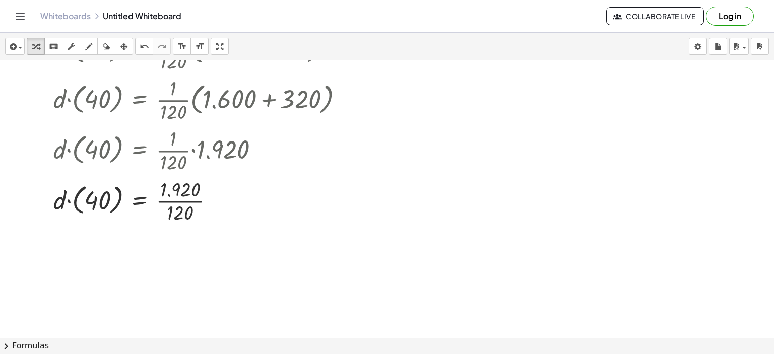
scroll to position [101, 0]
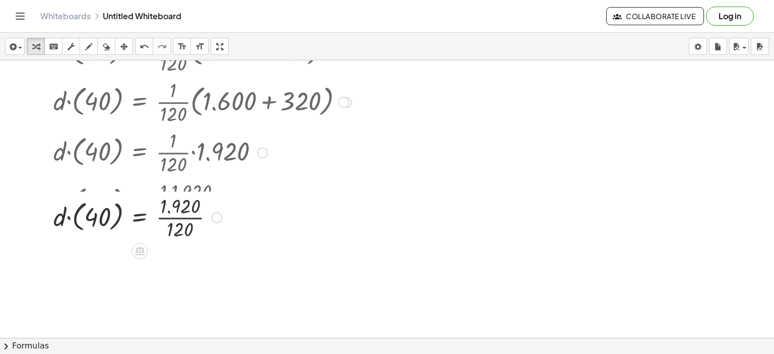
drag, startPoint x: 213, startPoint y: 202, endPoint x: 213, endPoint y: 221, distance: 18.7
click at [140, 218] on div "· d · ( 40 ) = · 1.920 · 120 Go back to this line Copy line as LaTeX Copy deriv…" at bounding box center [140, 218] width 0 height 0
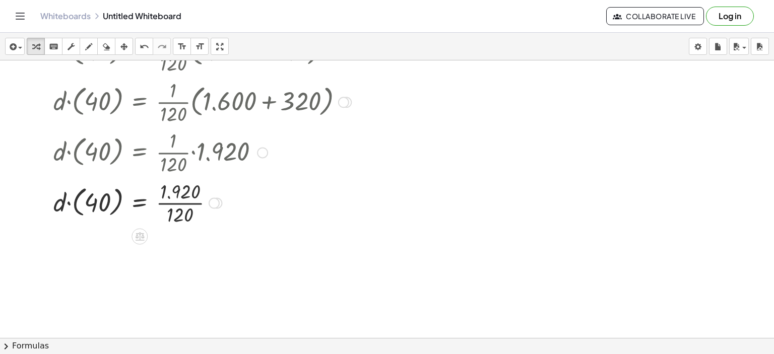
click at [179, 204] on div at bounding box center [202, 202] width 308 height 50
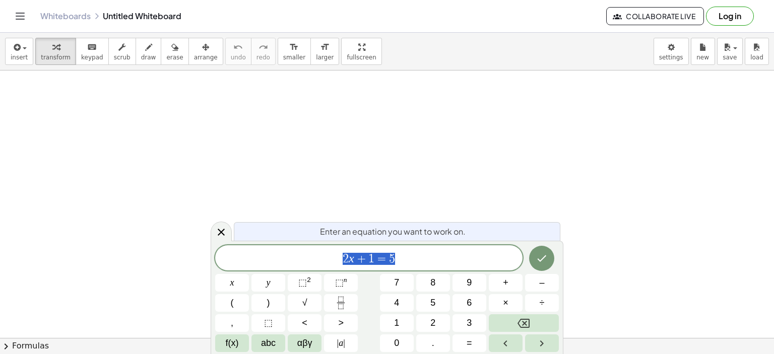
click at [405, 257] on span "2 x + 1 = 5" at bounding box center [369, 259] width 308 height 14
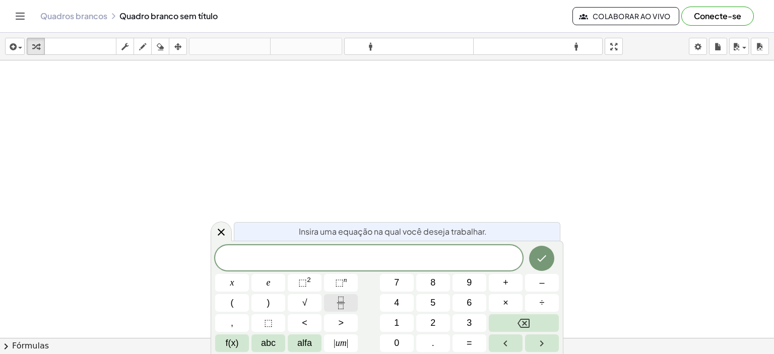
click at [341, 305] on icon "Fração" at bounding box center [341, 303] width 13 height 13
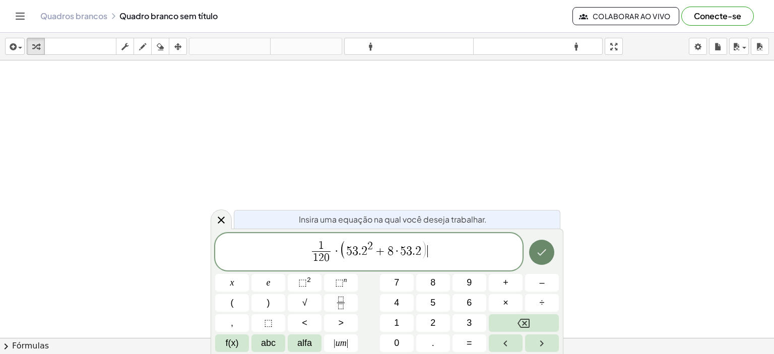
click at [542, 250] on icon "Feito" at bounding box center [542, 253] width 12 height 12
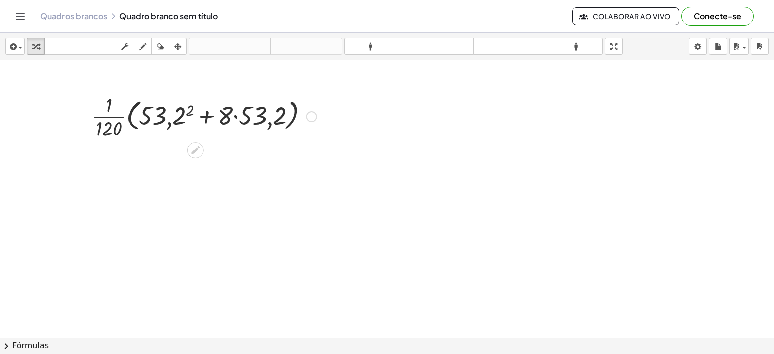
click at [188, 110] on div at bounding box center [204, 116] width 235 height 50
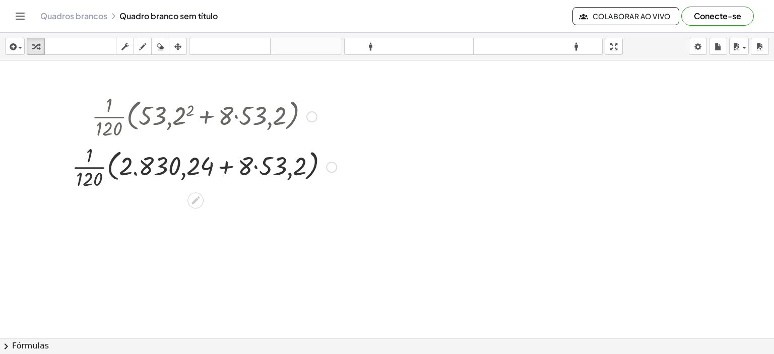
click at [254, 166] on div at bounding box center [204, 166] width 275 height 50
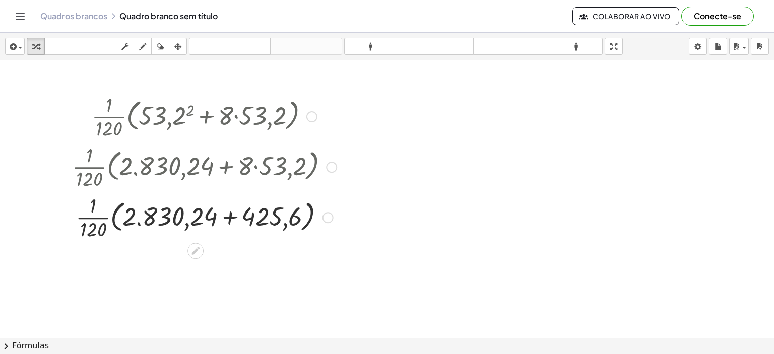
click at [230, 217] on div at bounding box center [204, 217] width 275 height 50
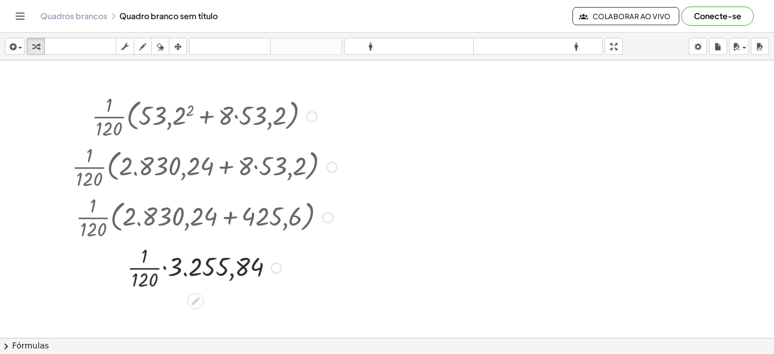
click at [163, 267] on div at bounding box center [204, 267] width 275 height 50
click at [190, 268] on div at bounding box center [204, 267] width 275 height 50
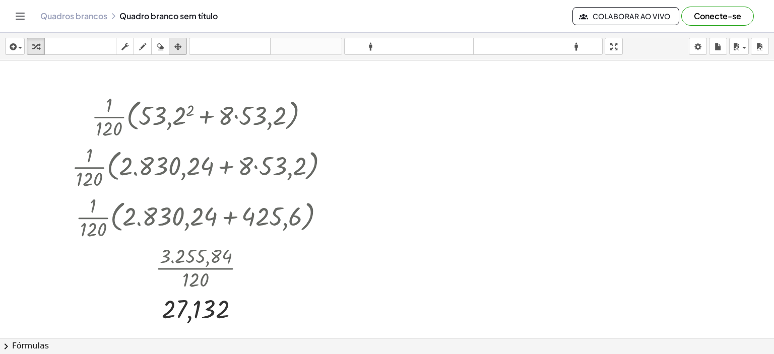
click at [176, 42] on icon "button" at bounding box center [177, 47] width 7 height 12
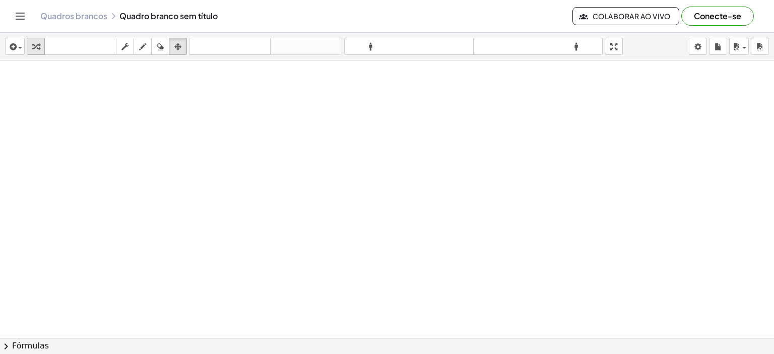
click at [37, 51] on icon "button" at bounding box center [35, 47] width 7 height 12
click at [347, 250] on div at bounding box center [387, 338] width 774 height 556
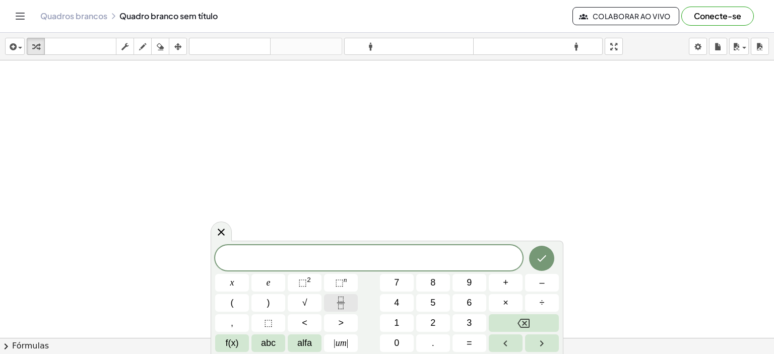
click at [339, 303] on rect "Fração" at bounding box center [341, 303] width 8 height 1
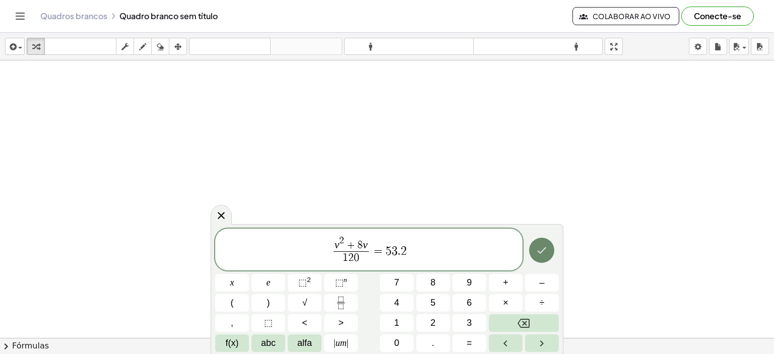
click at [540, 252] on icon "Feito" at bounding box center [542, 251] width 12 height 12
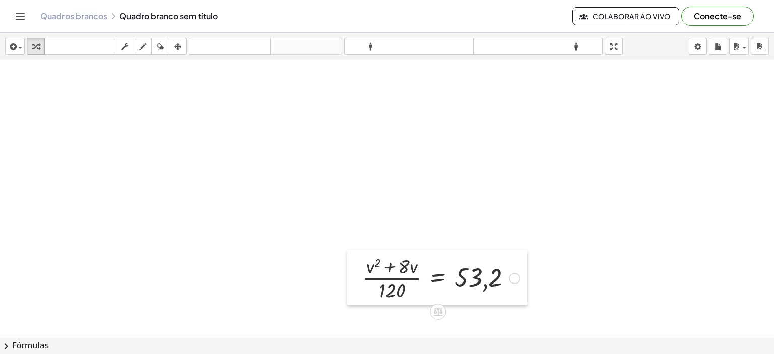
drag, startPoint x: 351, startPoint y: 266, endPoint x: 306, endPoint y: 249, distance: 48.0
click at [350, 266] on div at bounding box center [354, 277] width 15 height 55
drag, startPoint x: 306, startPoint y: 249, endPoint x: 278, endPoint y: 231, distance: 32.6
click at [347, 250] on div at bounding box center [354, 277] width 15 height 55
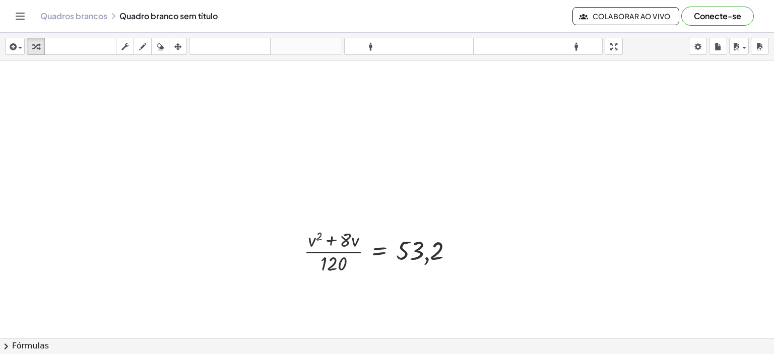
drag, startPoint x: 278, startPoint y: 231, endPoint x: 145, endPoint y: 140, distance: 161.4
click at [145, 140] on div at bounding box center [387, 338] width 774 height 556
drag, startPoint x: 302, startPoint y: 239, endPoint x: 291, endPoint y: 235, distance: 11.3
click at [292, 236] on div at bounding box center [294, 250] width 15 height 55
drag, startPoint x: 291, startPoint y: 235, endPoint x: 276, endPoint y: 223, distance: 19.8
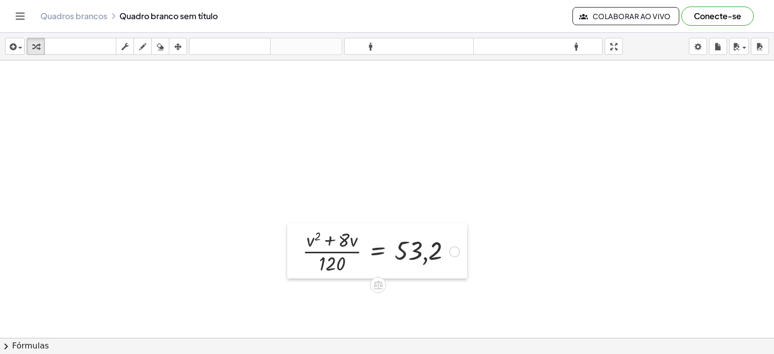
click at [288, 233] on div at bounding box center [294, 250] width 15 height 55
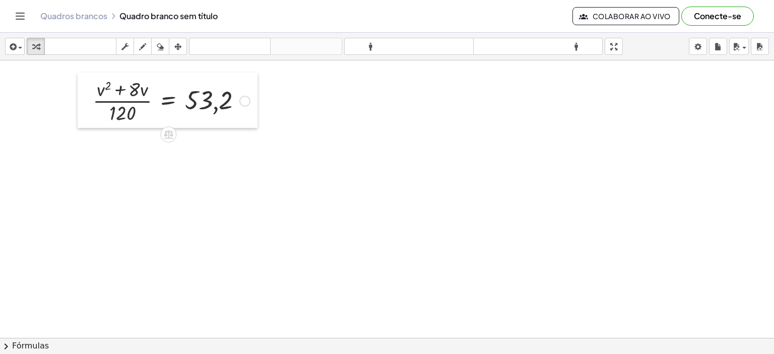
drag, startPoint x: 276, startPoint y: 223, endPoint x: 90, endPoint y: 88, distance: 229.5
click at [90, 88] on div at bounding box center [85, 100] width 15 height 55
drag, startPoint x: 112, startPoint y: 112, endPoint x: 242, endPoint y: 102, distance: 130.0
click at [242, 102] on div at bounding box center [171, 100] width 167 height 50
drag, startPoint x: 111, startPoint y: 114, endPoint x: 239, endPoint y: 100, distance: 128.8
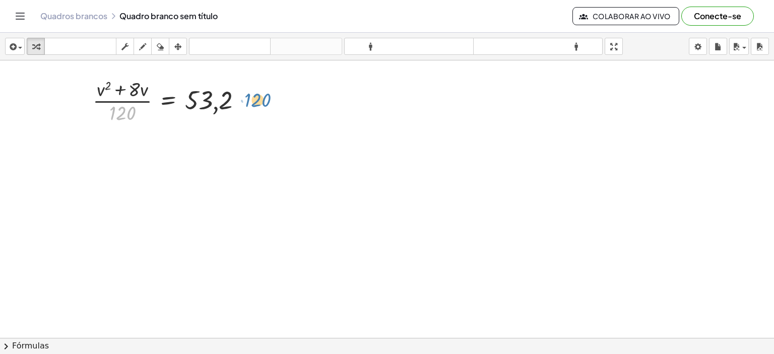
click at [240, 100] on div at bounding box center [171, 100] width 167 height 50
click at [168, 101] on div "· 120 · ( + v 2 + · 8 · v ) · 120 = 53,2" at bounding box center [168, 101] width 0 height 0
drag, startPoint x: 108, startPoint y: 115, endPoint x: 204, endPoint y: 104, distance: 95.9
click at [204, 104] on div at bounding box center [171, 100] width 167 height 50
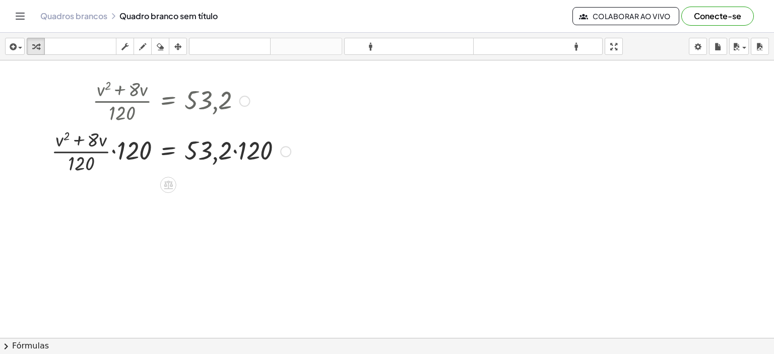
click at [113, 152] on div at bounding box center [171, 151] width 250 height 50
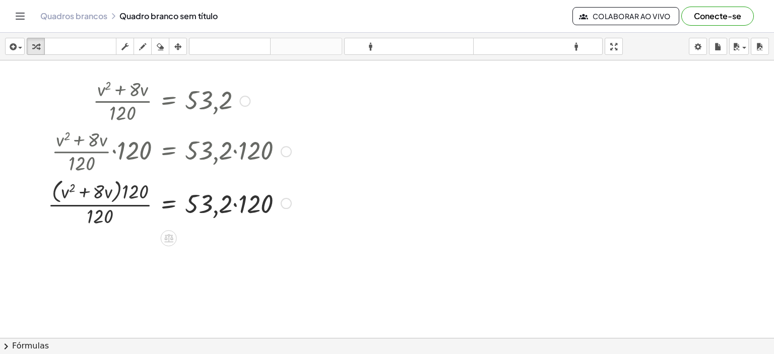
drag, startPoint x: 74, startPoint y: 164, endPoint x: 120, endPoint y: 148, distance: 49.3
click at [120, 148] on div at bounding box center [170, 151] width 254 height 50
click at [111, 151] on div at bounding box center [170, 151] width 254 height 50
click at [236, 150] on div at bounding box center [170, 151] width 254 height 50
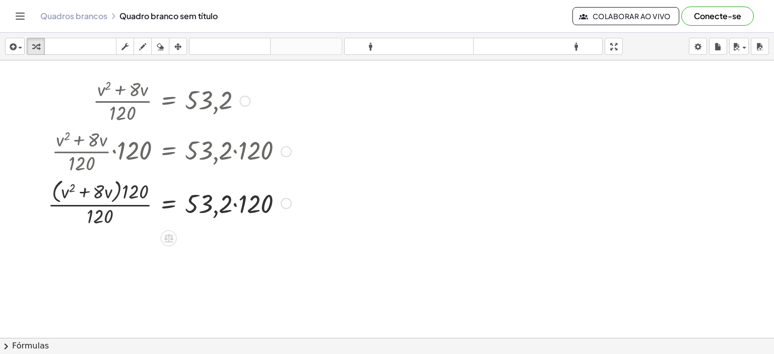
click at [96, 205] on div at bounding box center [170, 202] width 254 height 53
drag, startPoint x: 123, startPoint y: 192, endPoint x: 93, endPoint y: 219, distance: 40.3
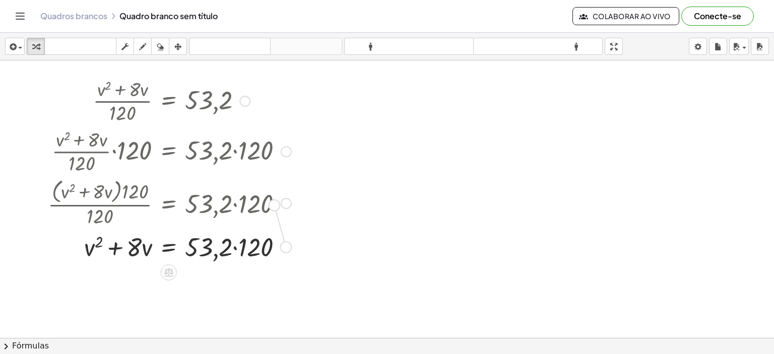
drag, startPoint x: 285, startPoint y: 244, endPoint x: 272, endPoint y: 183, distance: 62.0
click at [169, 101] on div "· ( + v 2 + · 8 · v ) · 120 = 53,2 · · ( + v 2 + · 8 · v ) · 120 · 120 = · 53,2…" at bounding box center [169, 101] width 0 height 0
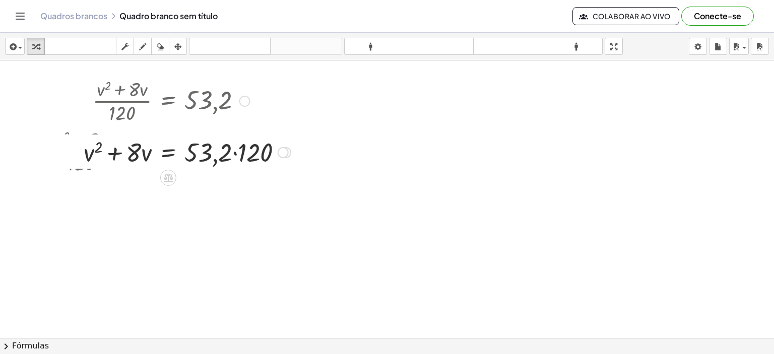
drag, startPoint x: 283, startPoint y: 248, endPoint x: 275, endPoint y: 149, distance: 99.6
click at [168, 153] on div "+ v 2 + · 8 · v = 53,2 · · 120 Corrigir um erro Linha de transformação Copiar l…" at bounding box center [168, 153] width 0 height 0
click at [240, 157] on div at bounding box center [187, 151] width 217 height 34
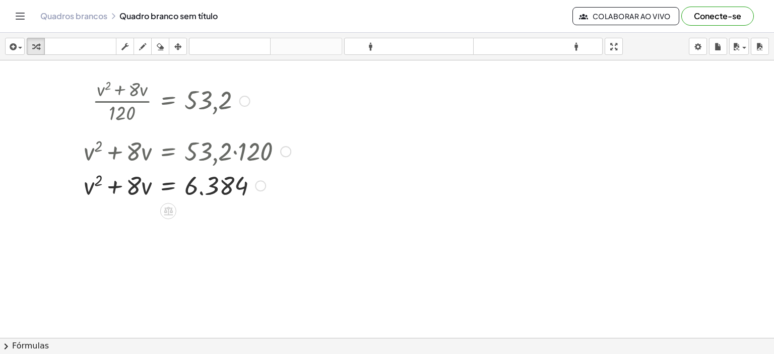
click at [240, 157] on div at bounding box center [187, 151] width 217 height 34
click at [207, 178] on div at bounding box center [187, 185] width 217 height 34
drag, startPoint x: 188, startPoint y: 194, endPoint x: 135, endPoint y: 193, distance: 53.5
click at [135, 193] on div at bounding box center [187, 185] width 217 height 34
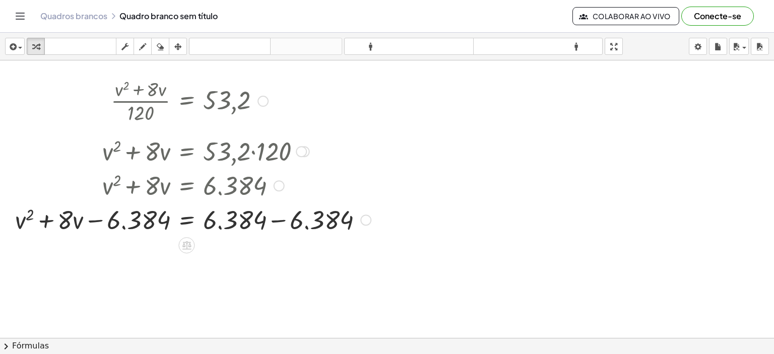
click at [278, 220] on div at bounding box center [193, 219] width 366 height 34
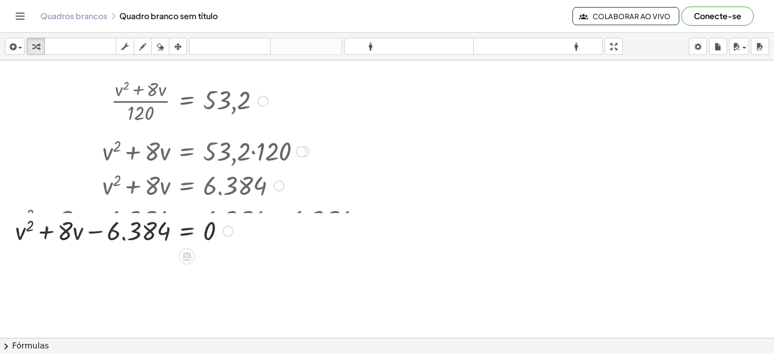
drag, startPoint x: 229, startPoint y: 253, endPoint x: 230, endPoint y: 225, distance: 28.3
click at [230, 226] on div "Corrigir um erro Linha de transformação Copiar linha como LaTeX Copiar derivaçã…" at bounding box center [228, 231] width 11 height 11
